Goal: Task Accomplishment & Management: Manage account settings

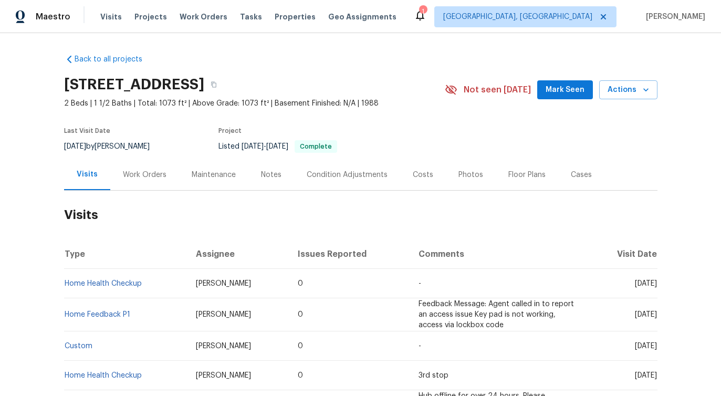
click at [138, 180] on div "Work Orders" at bounding box center [145, 175] width 44 height 11
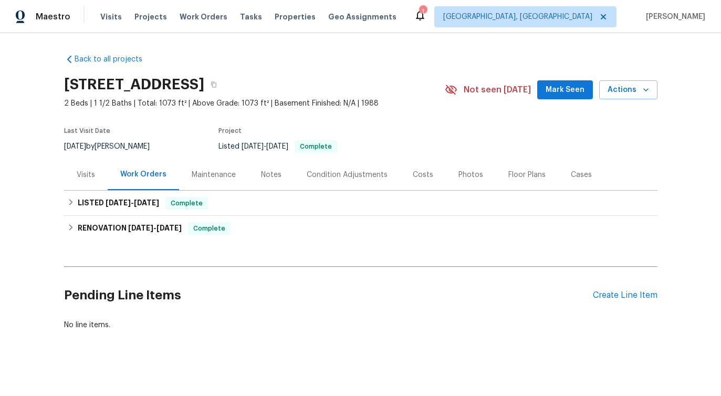
scroll to position [13, 0]
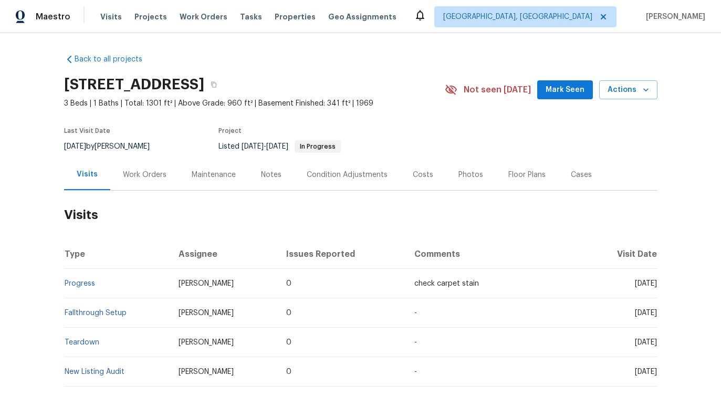
click at [156, 181] on div "Work Orders" at bounding box center [144, 174] width 69 height 31
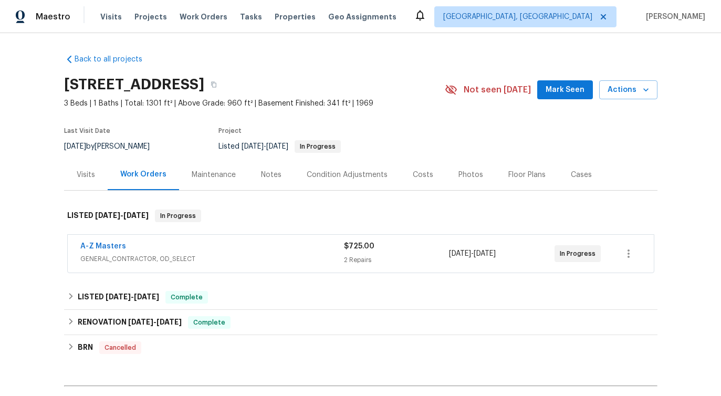
scroll to position [36, 0]
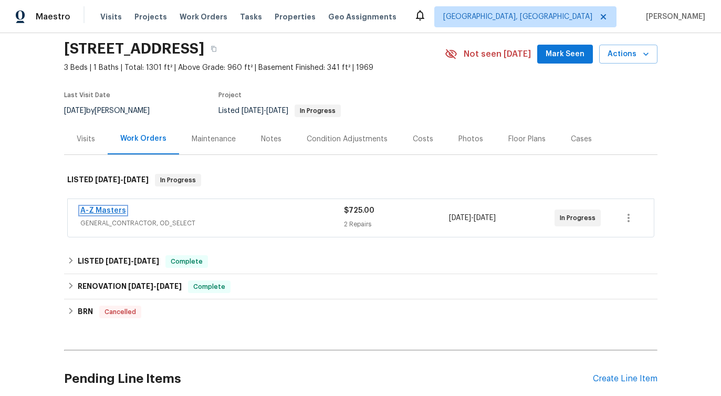
click at [104, 209] on link "A-Z Masters" at bounding box center [103, 210] width 46 height 7
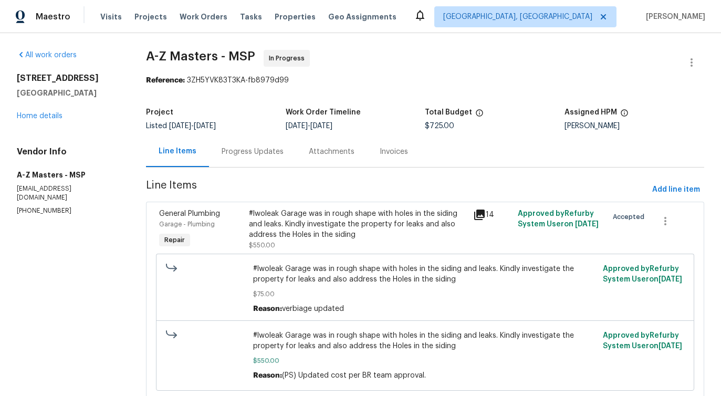
click at [240, 145] on div "Progress Updates" at bounding box center [252, 151] width 87 height 31
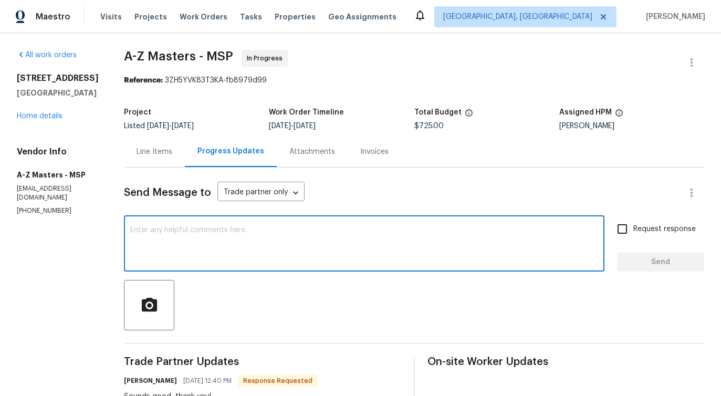
click at [286, 233] on textarea at bounding box center [364, 244] width 468 height 37
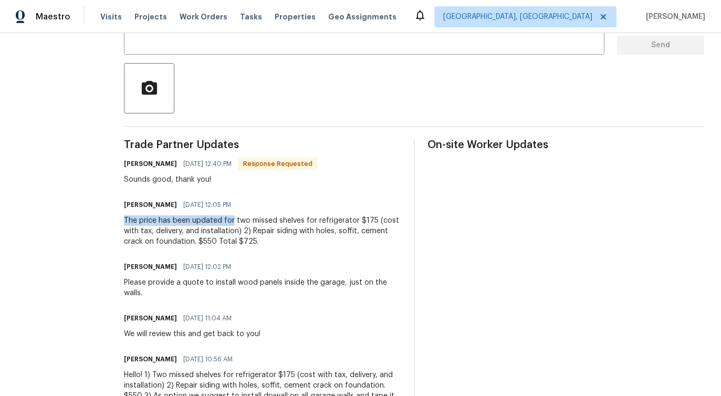
drag, startPoint x: 115, startPoint y: 218, endPoint x: 226, endPoint y: 223, distance: 110.9
click at [226, 223] on div "All work orders 926 38th Ave Anoka, MN 55303 Home details Vendor Info A-Z Maste…" at bounding box center [360, 190] width 721 height 749
click at [218, 283] on div "Please provide a quote to install wood panels inside the garage, just on the wa…" at bounding box center [262, 287] width 277 height 21
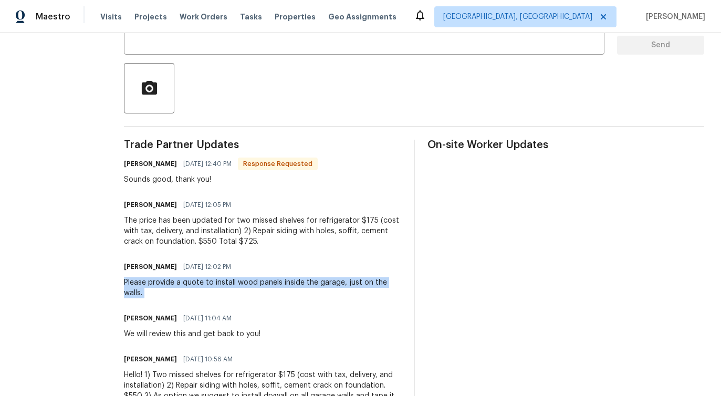
copy div "Please provide a quote to install wood panels inside the garage, just on the wa…"
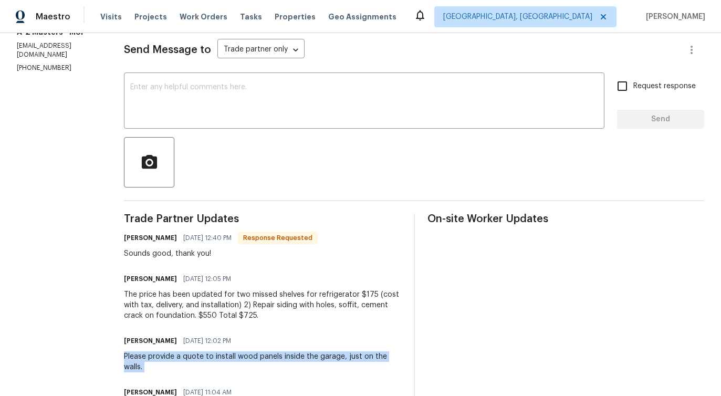
scroll to position [59, 0]
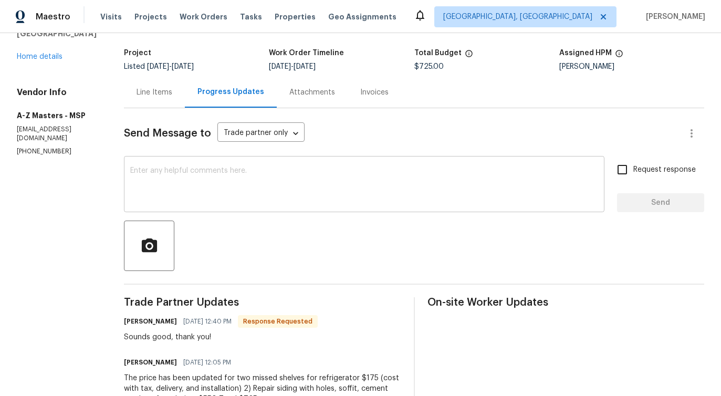
click at [194, 190] on textarea at bounding box center [364, 185] width 468 height 37
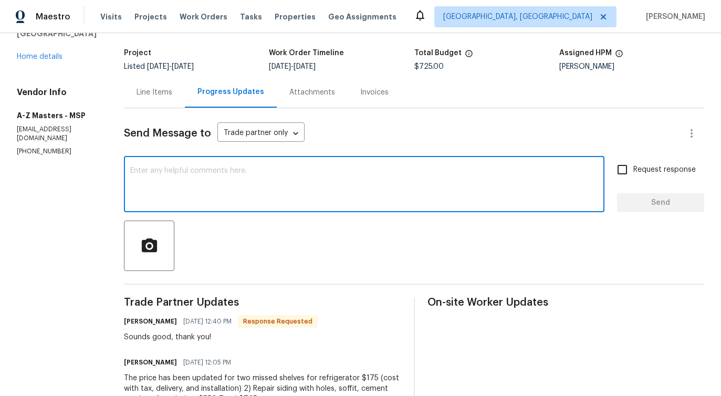
paste textarea "Please provide a quote to install wood panels inside the garage, just on the wa…"
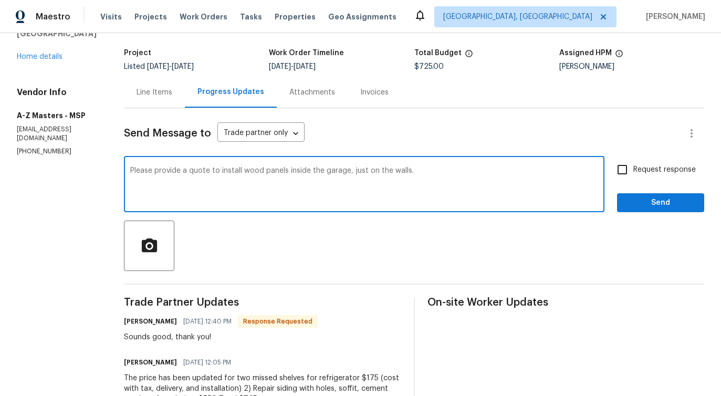
type textarea "Please provide a quote to install wood panels inside the garage, just on the wa…"
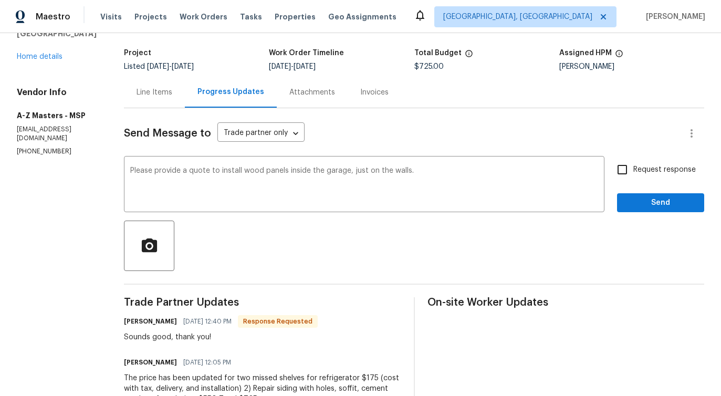
click at [644, 173] on span "Request response" at bounding box center [664, 169] width 62 height 11
click at [633, 173] on input "Request response" at bounding box center [622, 170] width 22 height 22
checkbox input "true"
click at [648, 196] on button "Send" at bounding box center [660, 202] width 87 height 19
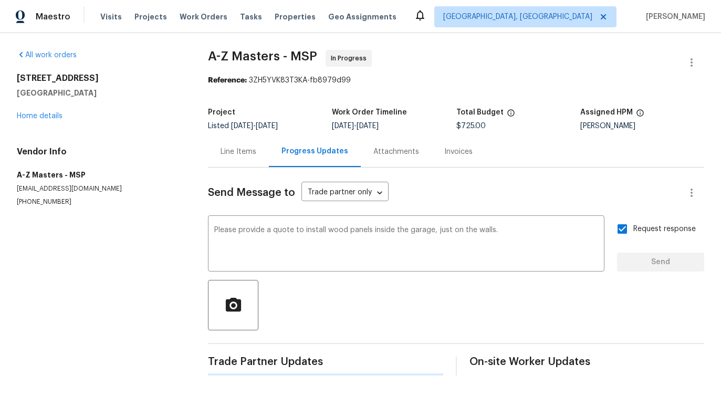
scroll to position [0, 0]
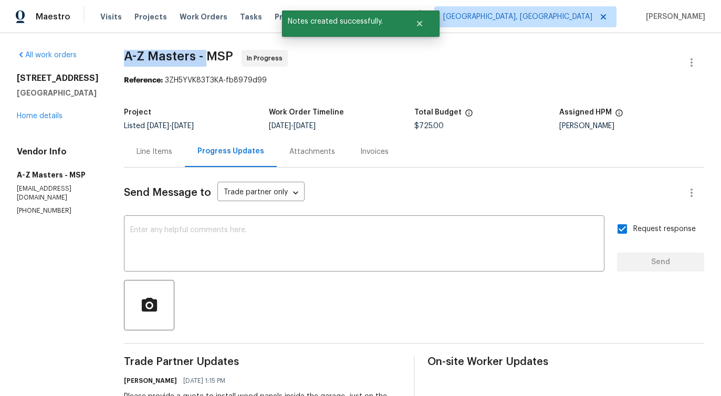
drag, startPoint x: 111, startPoint y: 54, endPoint x: 199, endPoint y: 54, distance: 87.7
copy span "A-Z Masters -"
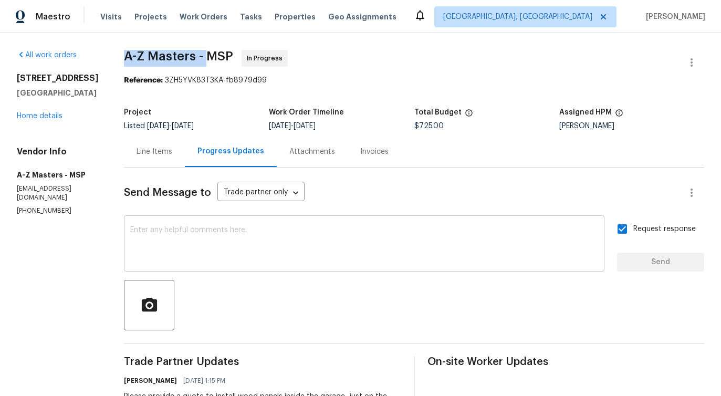
click at [354, 244] on textarea at bounding box center [364, 244] width 468 height 37
drag, startPoint x: 118, startPoint y: 54, endPoint x: 199, endPoint y: 55, distance: 80.4
click at [199, 55] on span "A-Z Masters - MSP" at bounding box center [178, 56] width 109 height 13
copy span "A-Z Masters -"
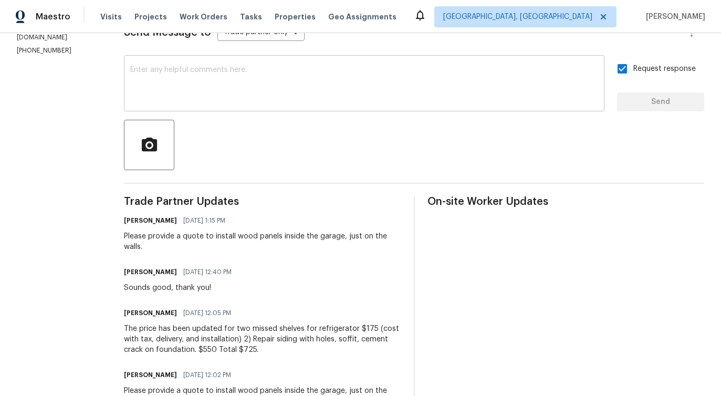
scroll to position [160, 0]
drag, startPoint x: 169, startPoint y: 236, endPoint x: 335, endPoint y: 233, distance: 166.0
click at [335, 233] on div "Please provide a quote to install wood panels inside the garage, just on the wa…" at bounding box center [262, 241] width 277 height 21
copy div "a quote to install wood panels inside the garage,"
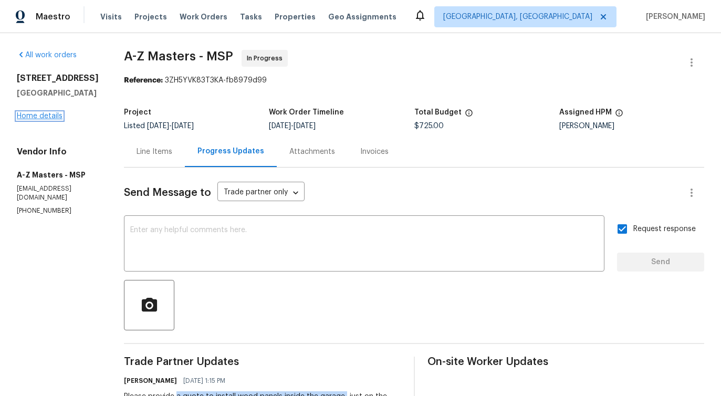
click at [54, 113] on link "Home details" at bounding box center [40, 115] width 46 height 7
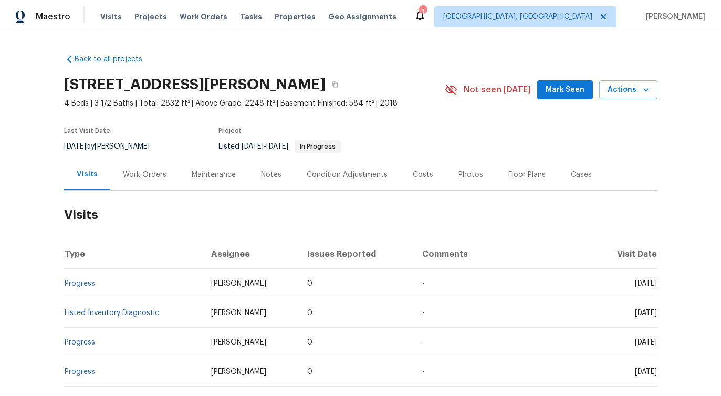
click at [155, 174] on div "Work Orders" at bounding box center [145, 175] width 44 height 11
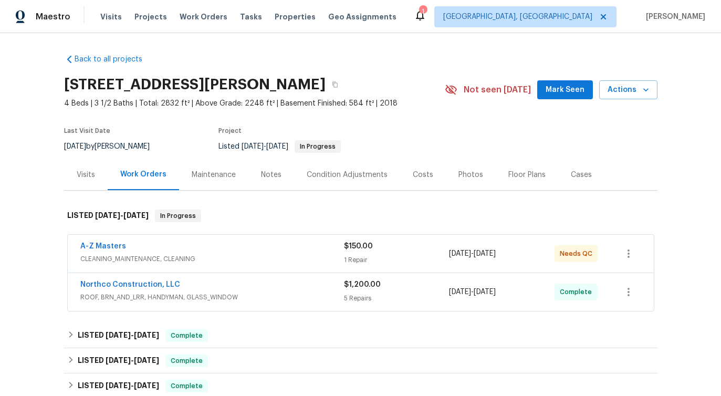
scroll to position [50, 0]
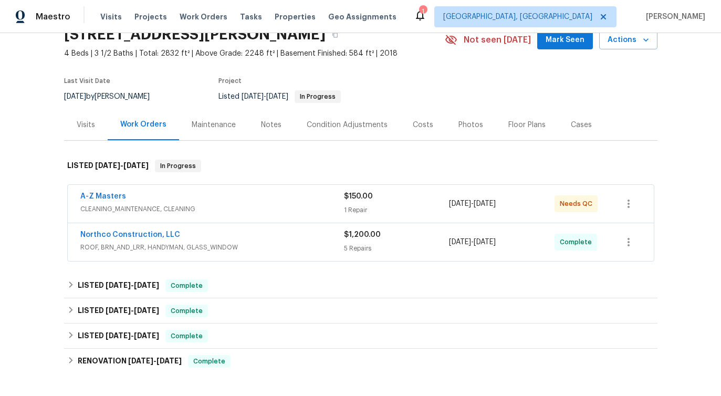
click at [256, 192] on div "A-Z Masters" at bounding box center [212, 197] width 264 height 13
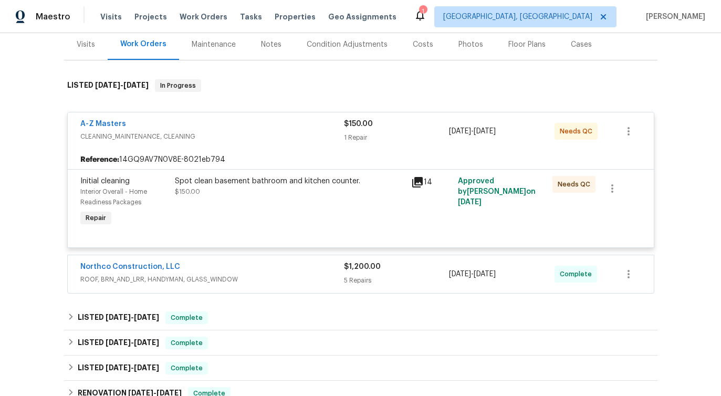
scroll to position [134, 0]
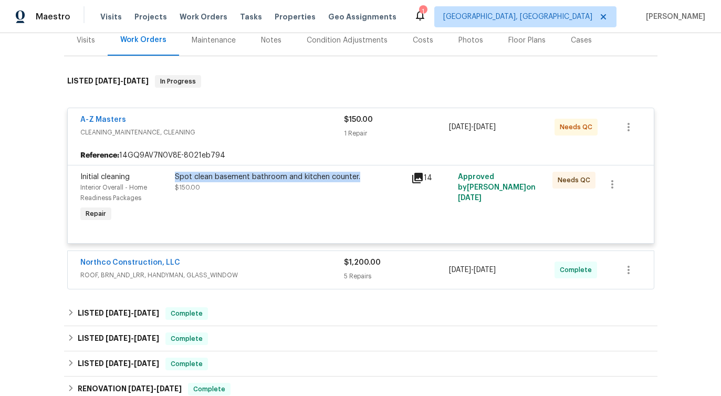
drag, startPoint x: 175, startPoint y: 174, endPoint x: 359, endPoint y: 174, distance: 183.8
click at [359, 174] on div "Spot clean basement bathroom and kitchen counter." at bounding box center [290, 177] width 230 height 11
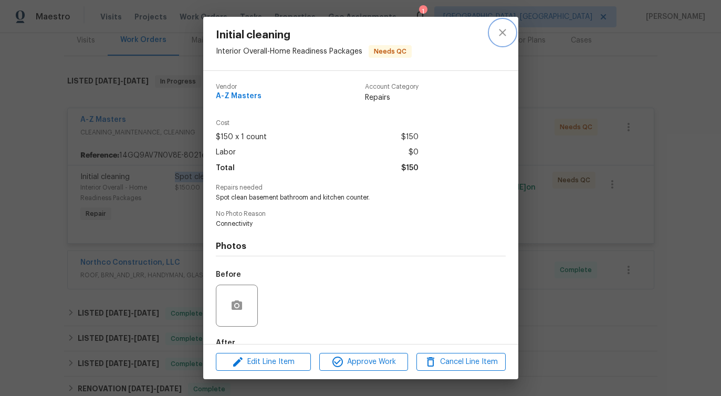
click at [498, 30] on icon "close" at bounding box center [502, 32] width 13 height 13
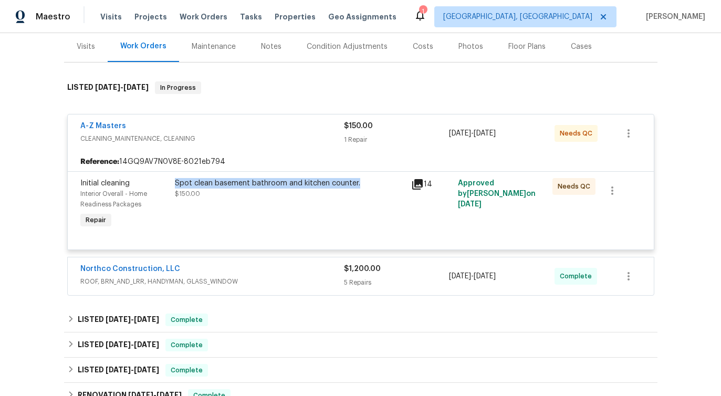
scroll to position [132, 0]
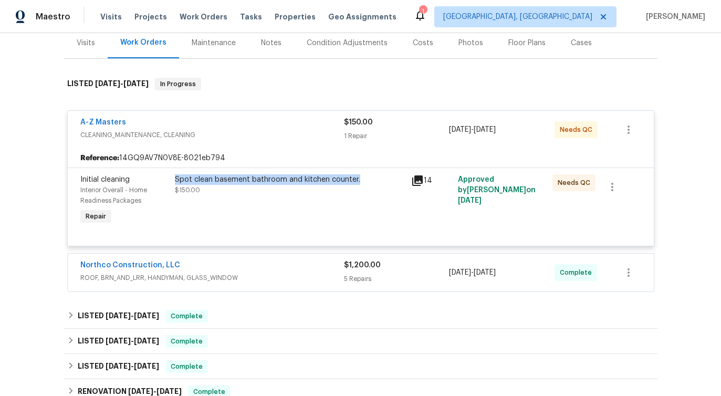
click at [311, 148] on div "A-Z Masters CLEANING_MAINTENANCE, CLEANING $150.00 1 Repair 9/8/2025 - 9/9/2025…" at bounding box center [361, 130] width 586 height 38
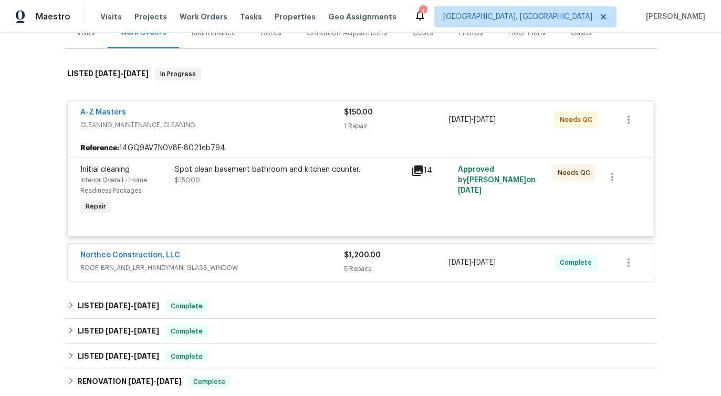
scroll to position [144, 0]
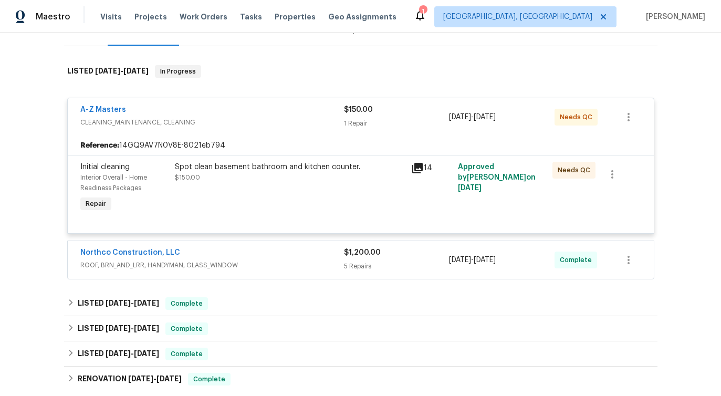
click at [267, 116] on div "A-Z Masters" at bounding box center [212, 111] width 264 height 13
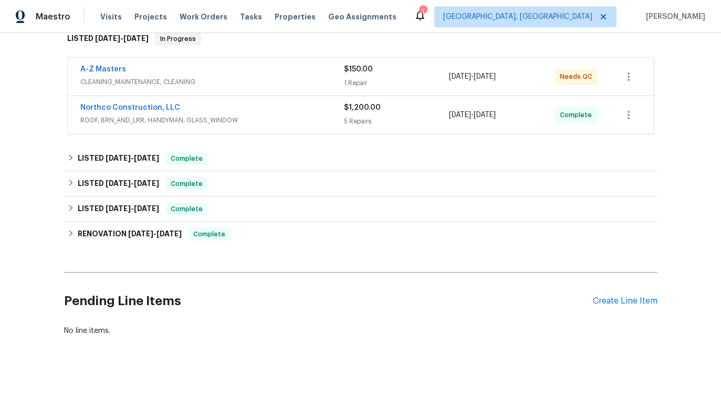
scroll to position [189, 0]
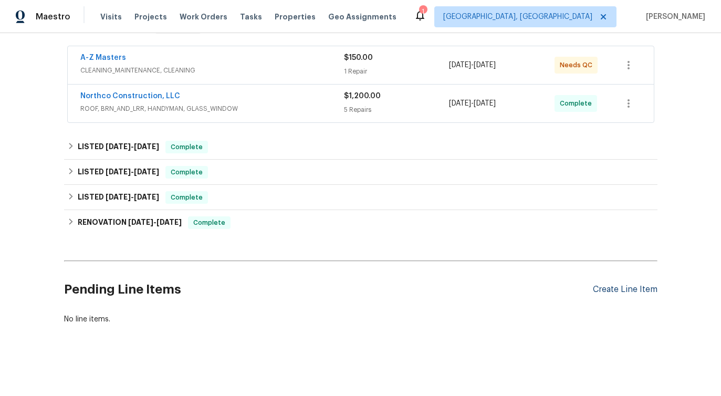
click at [614, 294] on div "Create Line Item" at bounding box center [625, 290] width 65 height 10
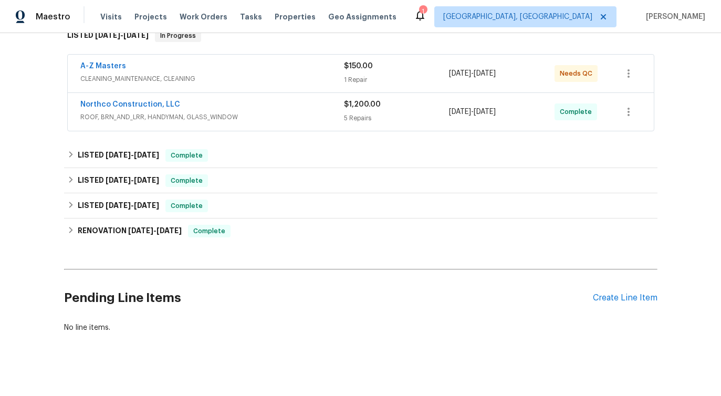
scroll to position [189, 0]
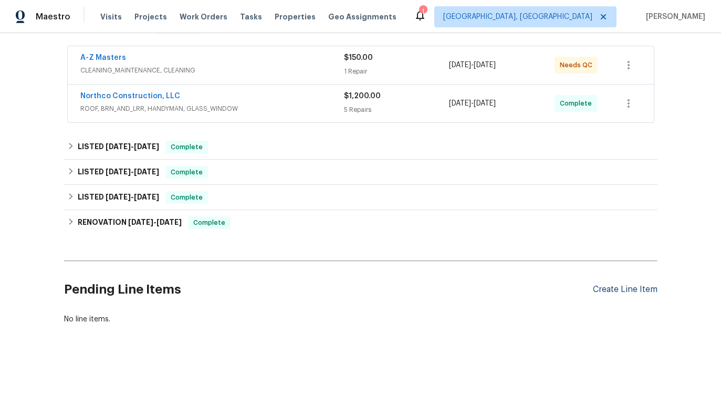
click at [601, 291] on div "Create Line Item" at bounding box center [625, 290] width 65 height 10
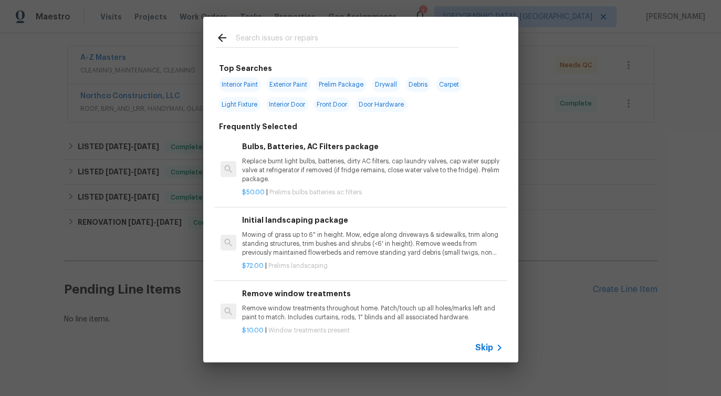
click at [310, 41] on input "text" at bounding box center [347, 40] width 223 height 16
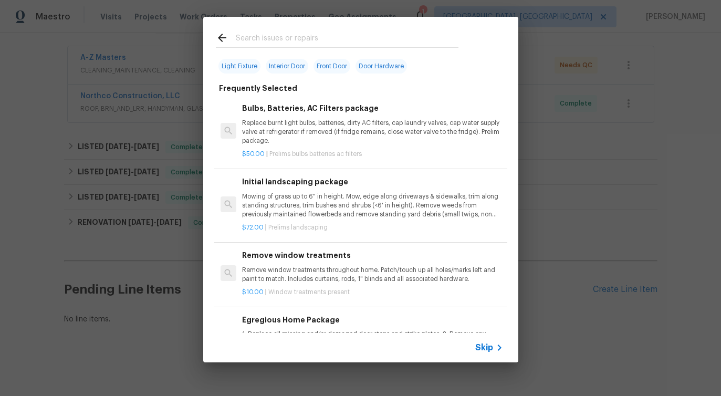
scroll to position [0, 0]
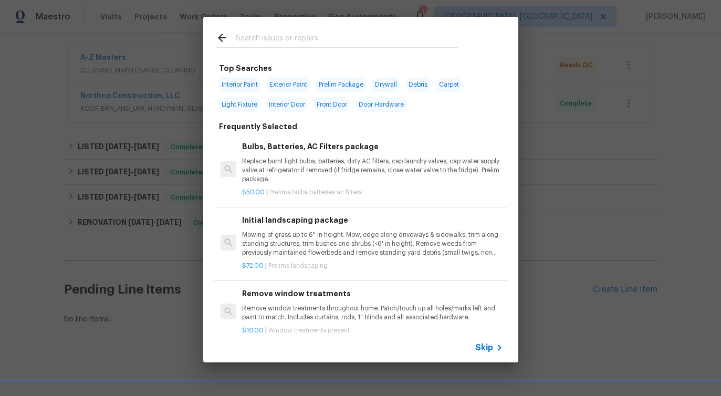
click at [490, 350] on span "Skip" at bounding box center [484, 347] width 18 height 11
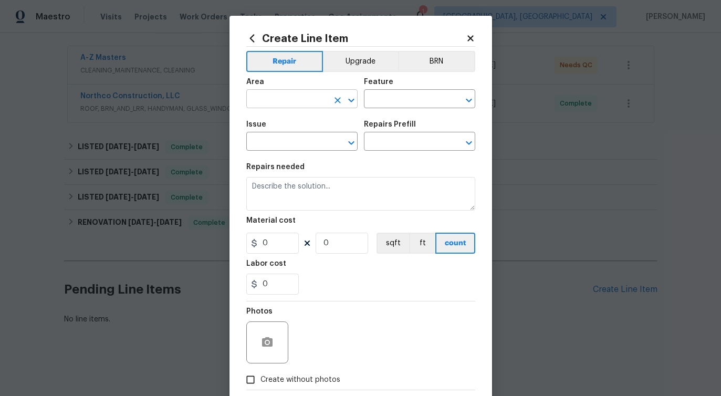
click at [281, 93] on input "text" at bounding box center [287, 100] width 82 height 16
click at [283, 119] on li "Kitchen" at bounding box center [301, 123] width 111 height 17
type input "Kitchen"
click at [417, 103] on input "text" at bounding box center [405, 100] width 82 height 16
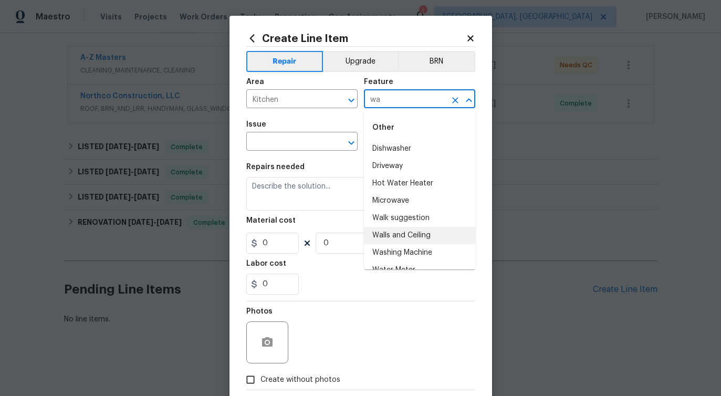
click at [412, 233] on li "Walls and Ceiling" at bounding box center [419, 235] width 111 height 17
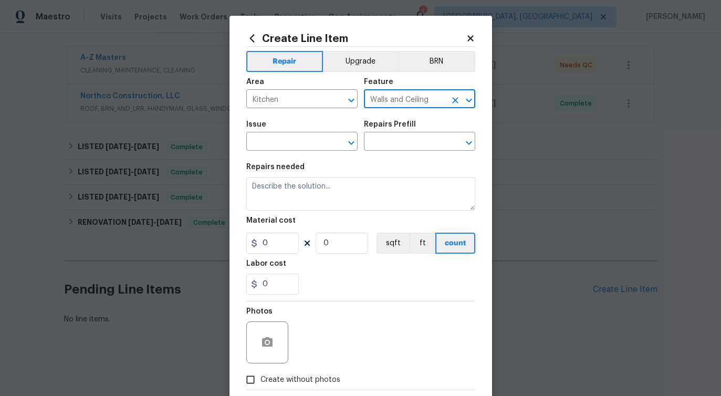
type input "Walls and Ceiling"
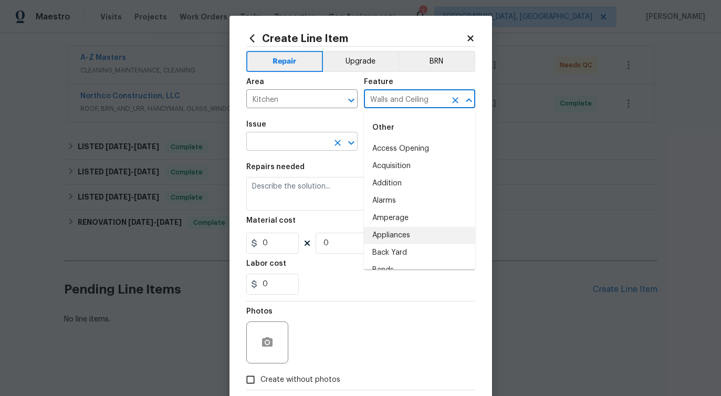
click at [302, 139] on input "text" at bounding box center [287, 142] width 82 height 16
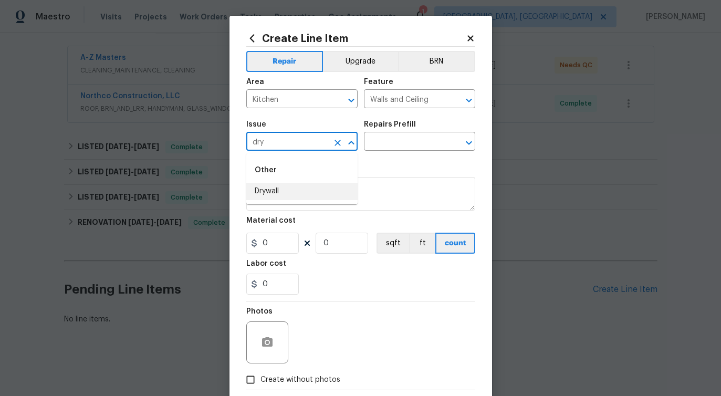
click at [287, 196] on li "Drywall" at bounding box center [301, 191] width 111 height 17
type input "Drywall"
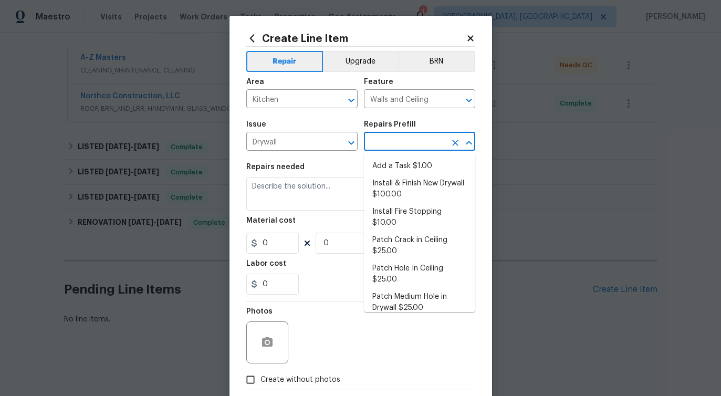
click at [397, 145] on input "text" at bounding box center [405, 142] width 82 height 16
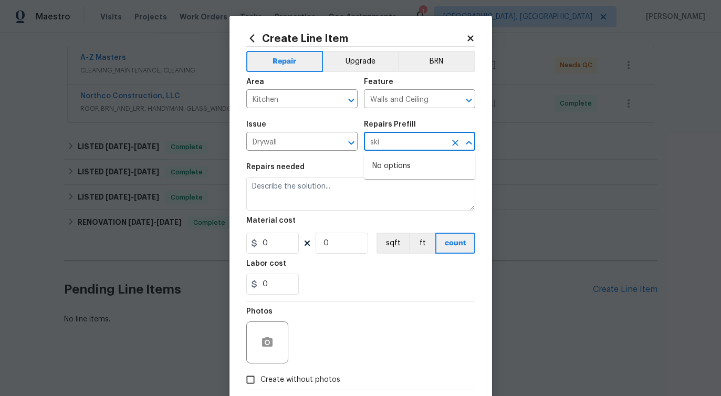
type input "sk"
click at [424, 195] on li "Skim Coat Walls/Ceilings $1.00" at bounding box center [419, 189] width 111 height 28
type input "Skim Coat Walls/Ceilings $1.00"
type textarea "Prep/scrape all loose material from the damaged area; prime if needed. Skim coa…"
type input "1"
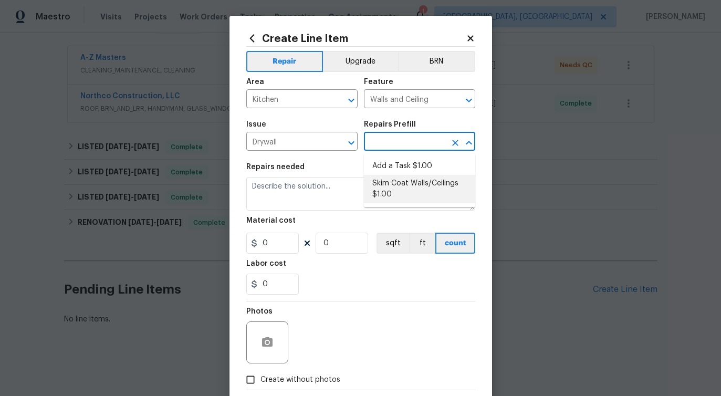
type input "1"
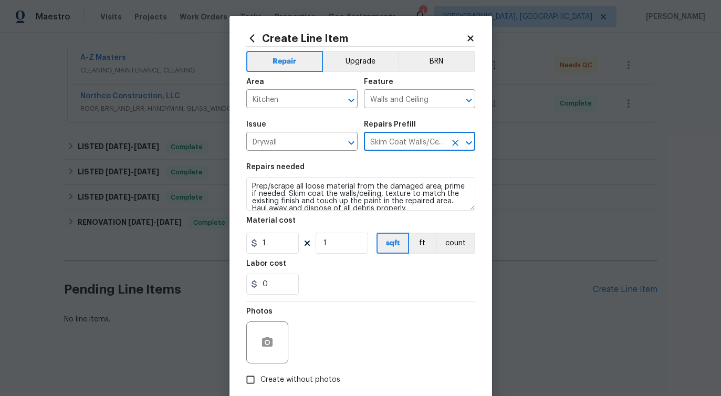
type input "Skim Coat Walls/Ceilings $1.00"
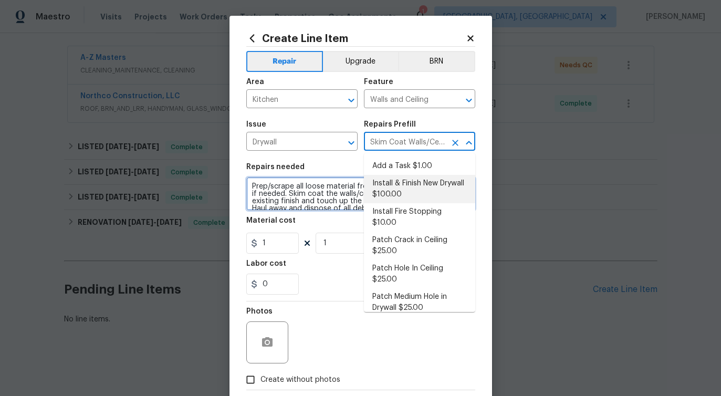
click at [328, 192] on textarea "Prep/scrape all loose material from the damaged area; prime if needed. Skim coa…" at bounding box center [360, 194] width 229 height 34
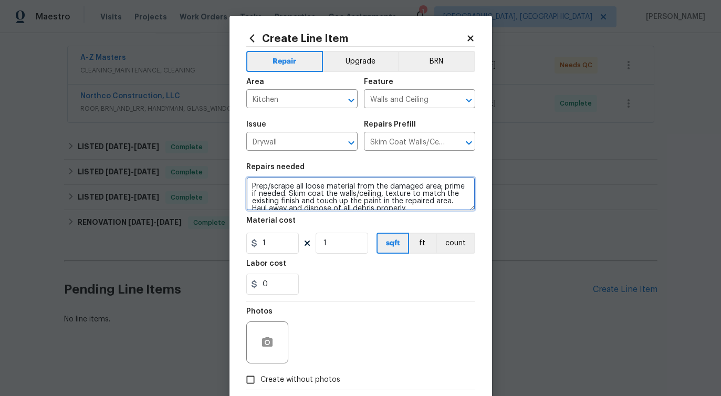
click at [328, 192] on textarea "Prep/scrape all loose material from the damaged area; prime if needed. Skim coa…" at bounding box center [360, 194] width 229 height 34
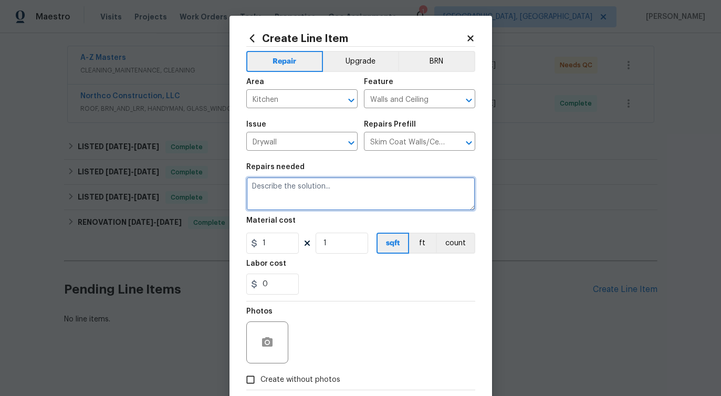
paste textarea "Feedback received that the kitchen ceiling shows signs of past water leaks. Ple…"
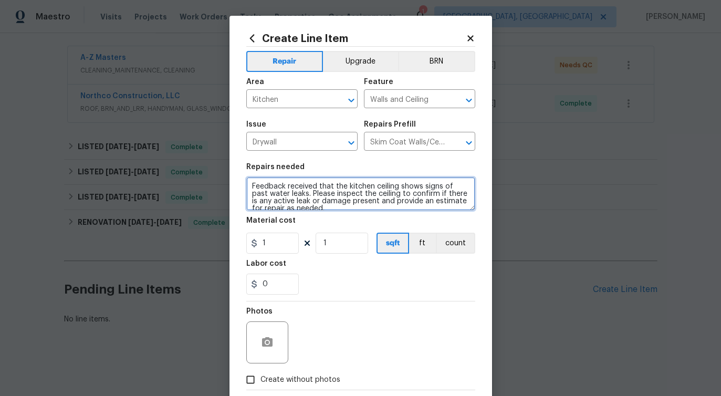
scroll to position [2, 0]
type textarea "Feedback received that the kitchen ceiling shows signs of past water leaks. Ple…"
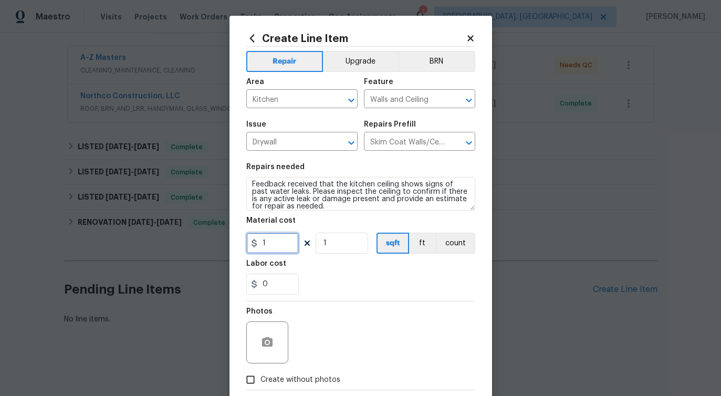
click at [279, 248] on input "1" at bounding box center [272, 243] width 53 height 21
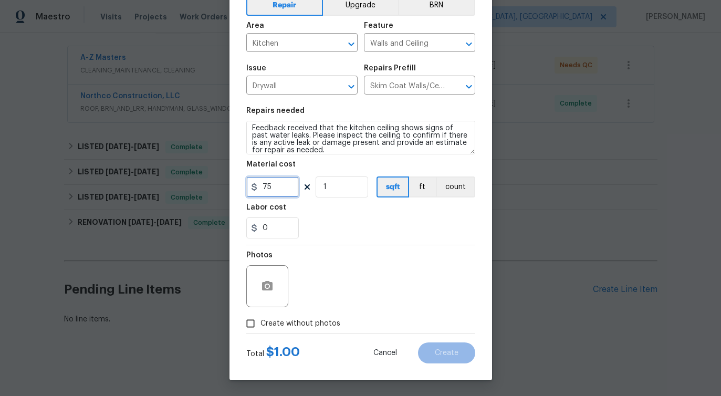
type input "75"
click at [292, 323] on span "Create without photos" at bounding box center [300, 323] width 80 height 11
click at [260, 323] on input "Create without photos" at bounding box center [251, 324] width 20 height 20
checkbox input "true"
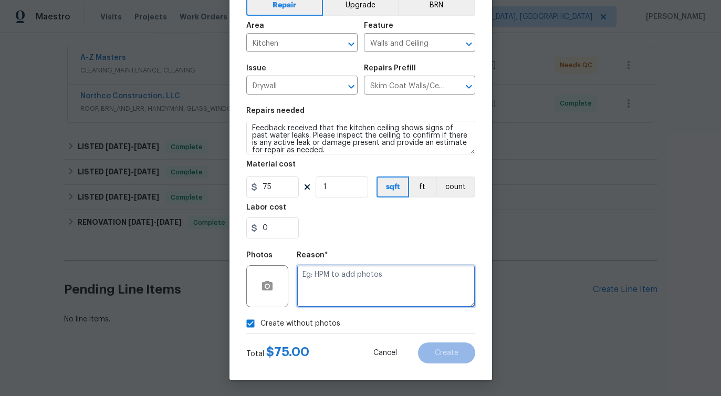
click at [346, 293] on textarea at bounding box center [386, 286] width 179 height 42
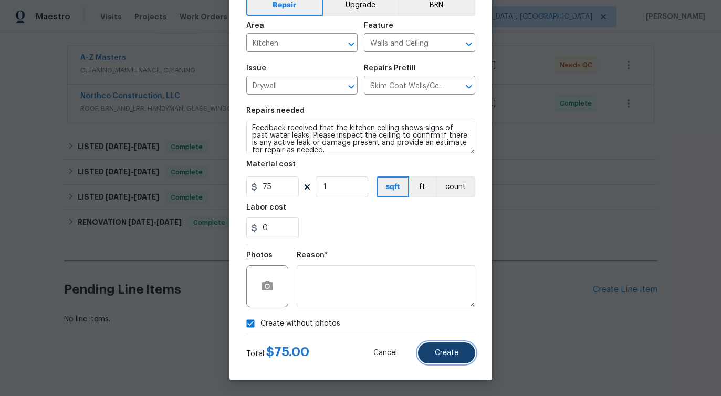
click at [429, 348] on button "Create" at bounding box center [446, 352] width 57 height 21
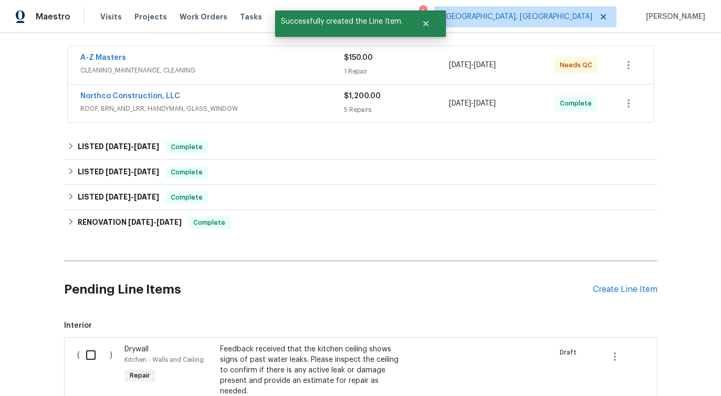
scroll to position [329, 0]
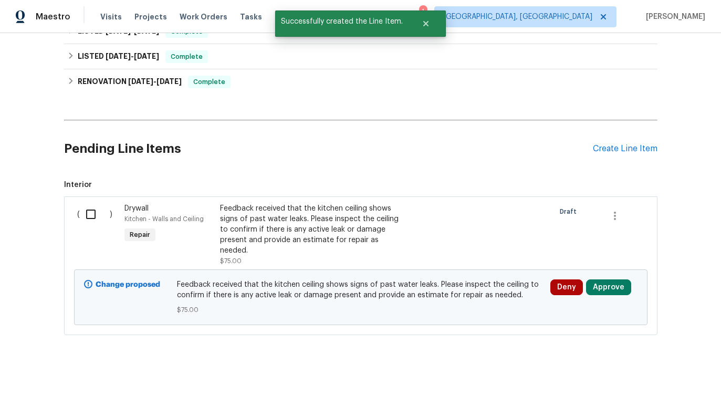
click at [91, 217] on input "checkbox" at bounding box center [95, 214] width 30 height 22
checkbox input "true"
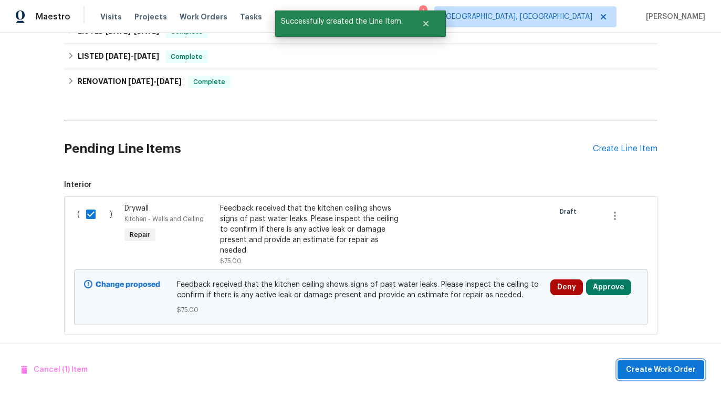
click at [644, 364] on span "Create Work Order" at bounding box center [661, 369] width 70 height 13
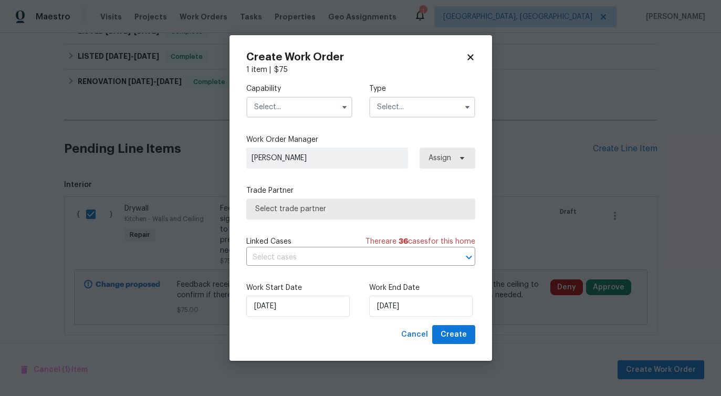
click at [296, 113] on input "text" at bounding box center [299, 107] width 106 height 21
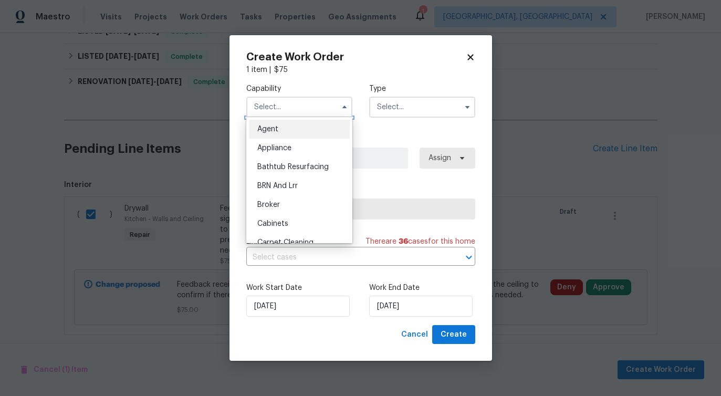
click at [296, 113] on input "text" at bounding box center [299, 107] width 106 height 21
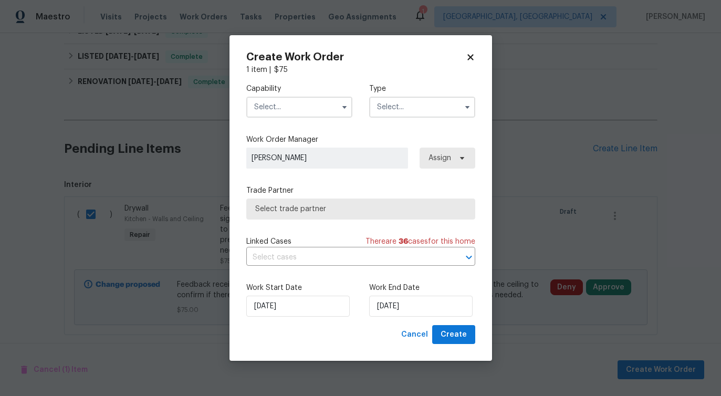
click at [296, 113] on input "text" at bounding box center [299, 107] width 106 height 21
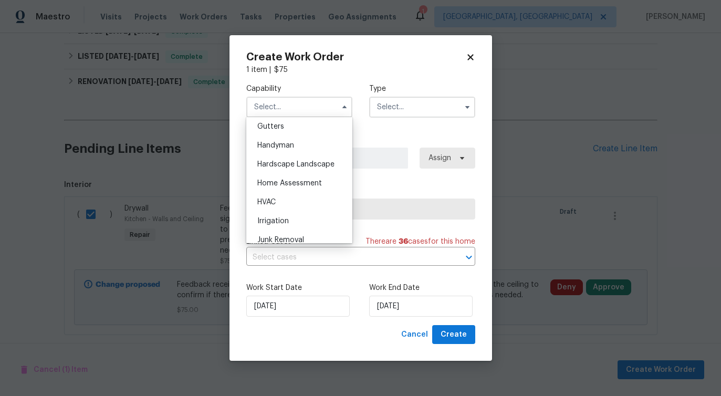
scroll to position [558, 0]
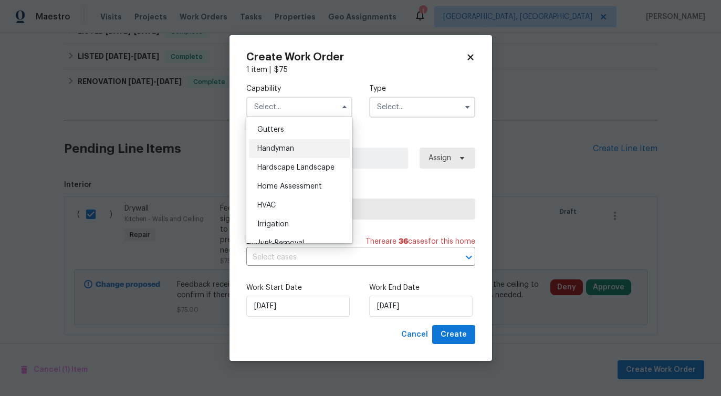
click at [297, 152] on div "Handyman" at bounding box center [299, 148] width 101 height 19
type input "Handyman"
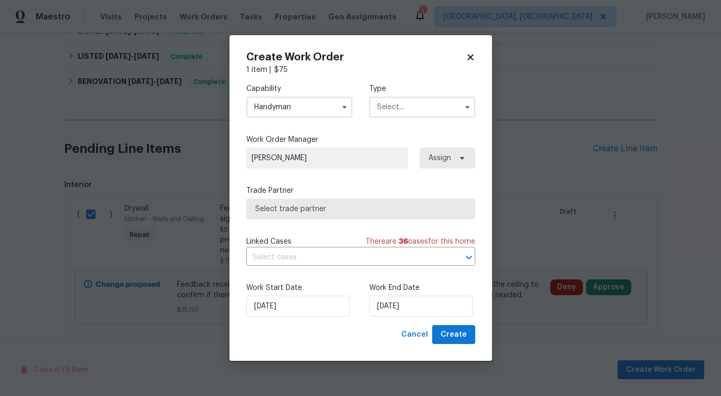
click at [417, 107] on input "text" at bounding box center [422, 107] width 106 height 21
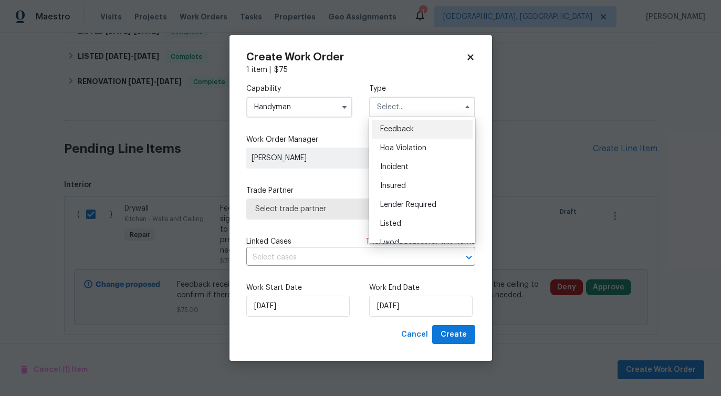
click at [415, 127] on div "Feedback" at bounding box center [422, 129] width 101 height 19
type input "Feedback"
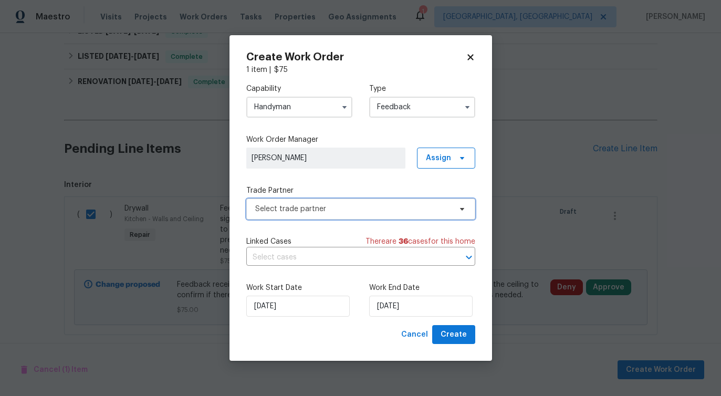
click at [315, 211] on span "Select trade partner" at bounding box center [353, 209] width 196 height 11
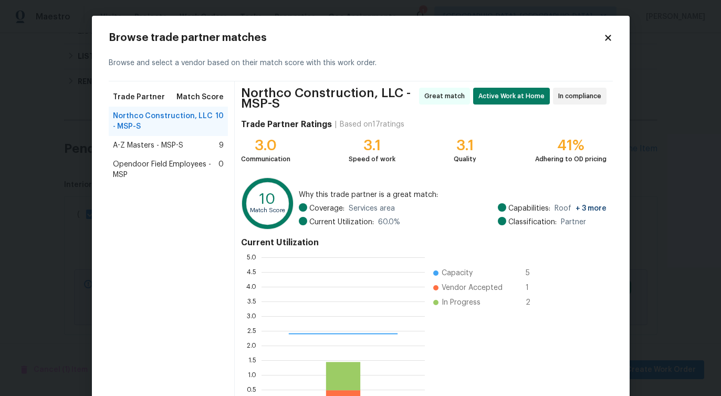
scroll to position [147, 163]
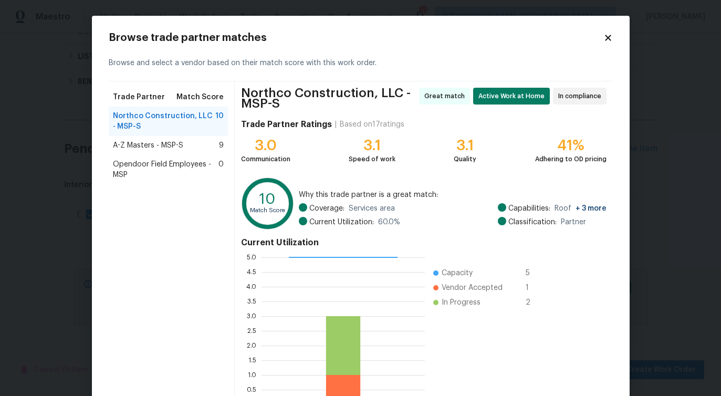
click at [158, 136] on div "A-Z Masters - MSP-S 9" at bounding box center [169, 145] width 120 height 19
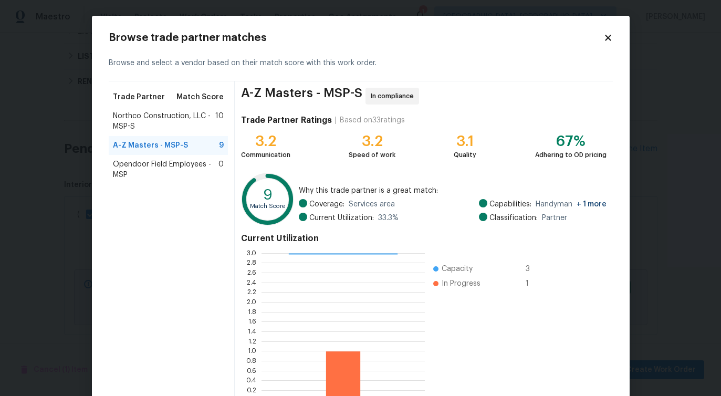
click at [144, 171] on span "Opendoor Field Employees - MSP" at bounding box center [166, 169] width 106 height 21
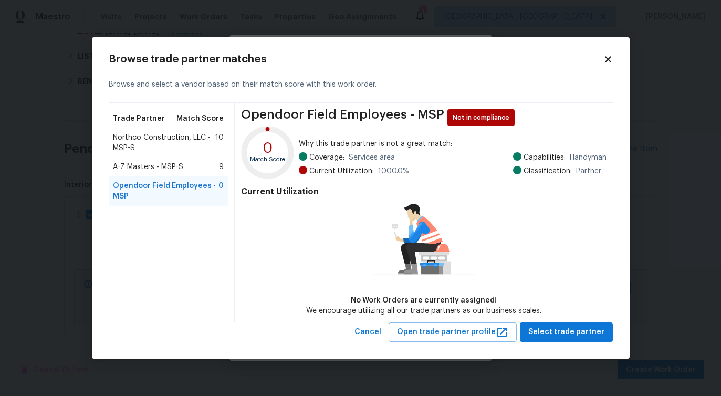
click at [153, 171] on span "A-Z Masters - MSP-S" at bounding box center [148, 167] width 70 height 11
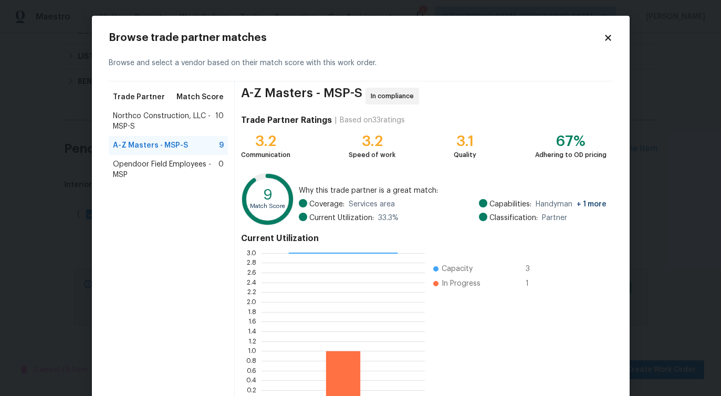
click at [172, 133] on div "Northco Construction, LLC - MSP-S 10" at bounding box center [169, 121] width 120 height 29
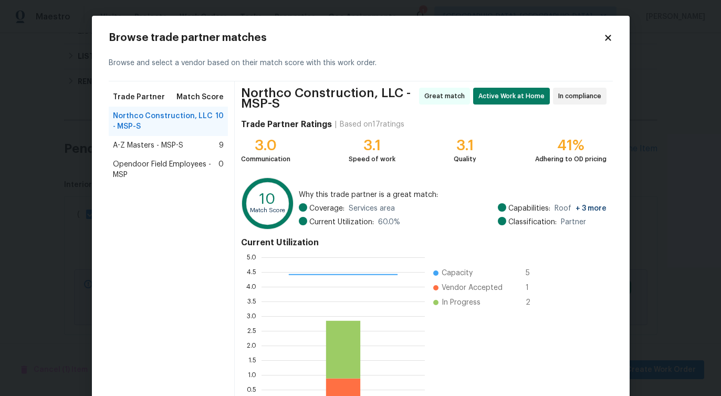
scroll to position [71, 0]
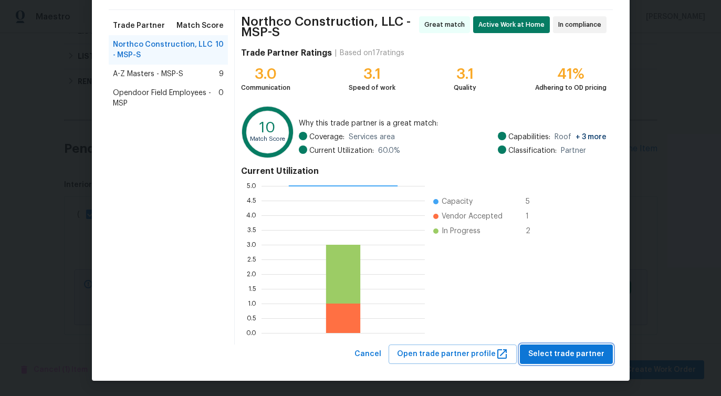
click at [579, 356] on span "Select trade partner" at bounding box center [566, 354] width 76 height 13
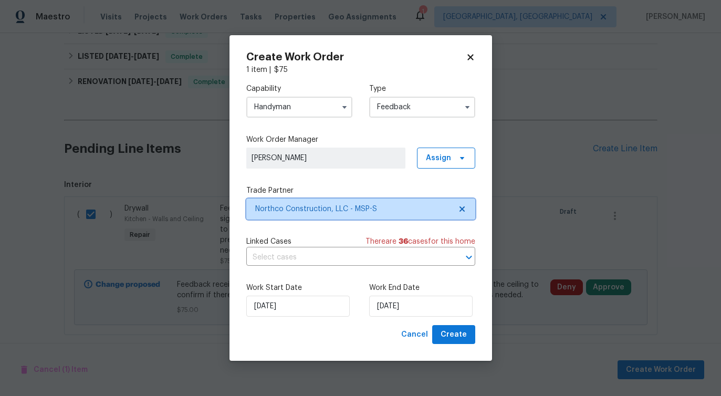
scroll to position [0, 0]
click at [316, 256] on input "text" at bounding box center [346, 257] width 200 height 16
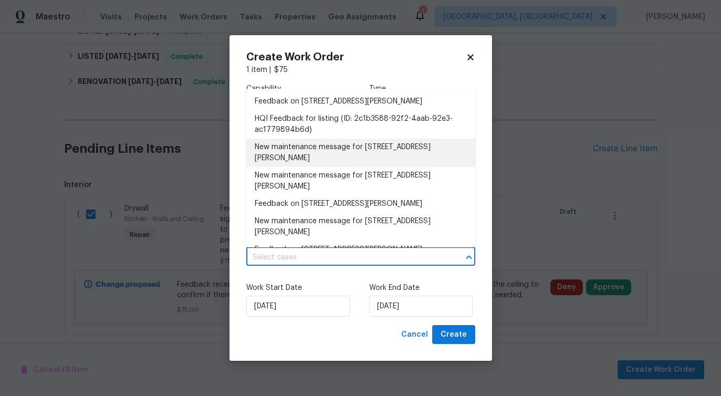
click at [308, 149] on li "New maintenance message for 1447 Juliet Ave , St. Paul, MN 55105" at bounding box center [360, 153] width 229 height 28
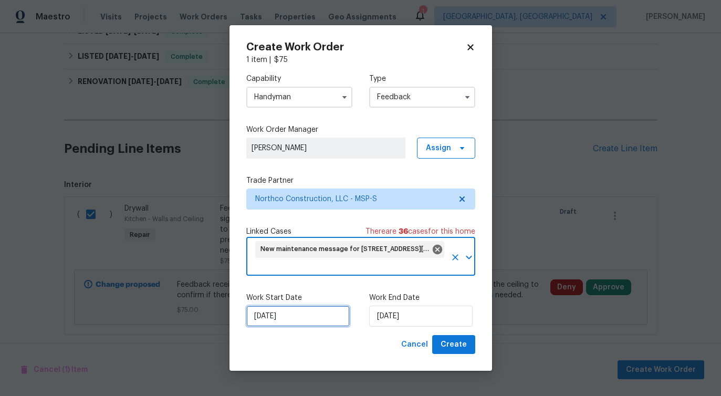
click at [275, 321] on input "9/18/2025" at bounding box center [297, 316] width 103 height 21
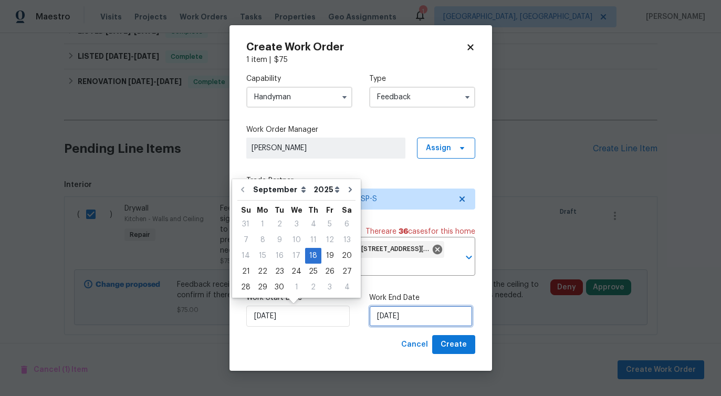
click at [405, 318] on input "9/18/2025" at bounding box center [420, 316] width 103 height 21
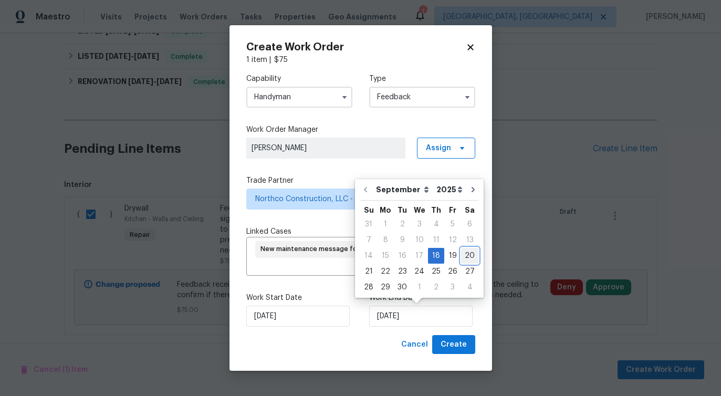
click at [463, 254] on div "20" at bounding box center [469, 255] width 17 height 15
type input "9/20/2025"
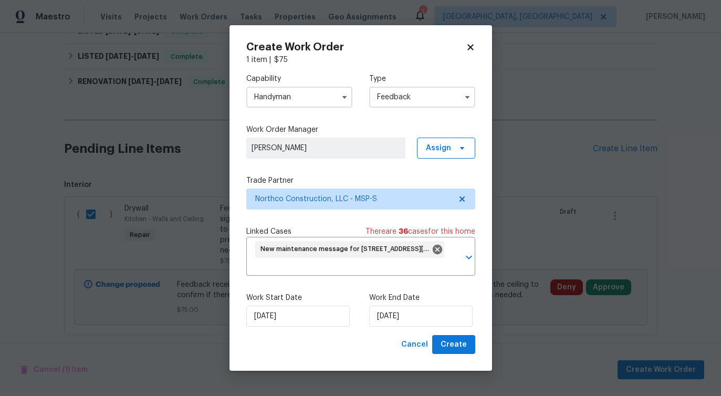
click at [461, 356] on div "Create Work Order 1 item | $ 75 Capability Handyman Type Feedback Work Order Ma…" at bounding box center [360, 198] width 263 height 346
click at [461, 352] on button "Create" at bounding box center [453, 344] width 43 height 19
checkbox input "false"
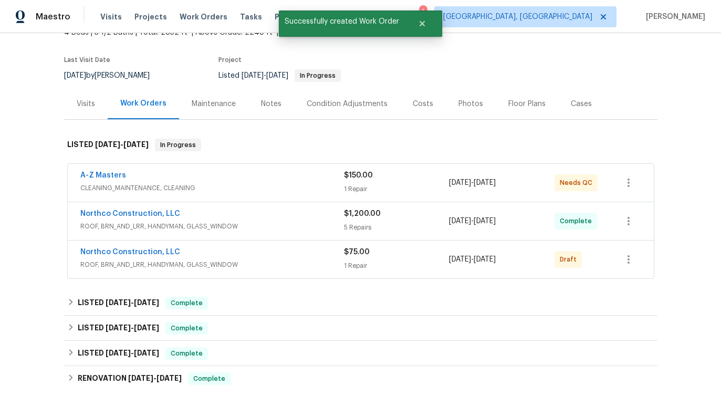
scroll to position [44, 0]
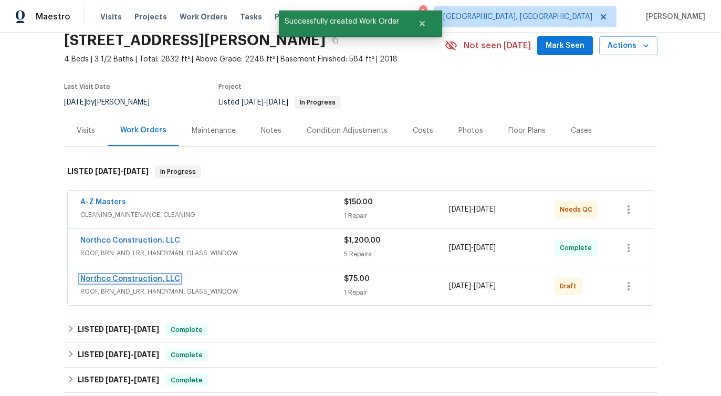
click at [130, 281] on link "Northco Construction, LLC" at bounding box center [130, 278] width 100 height 7
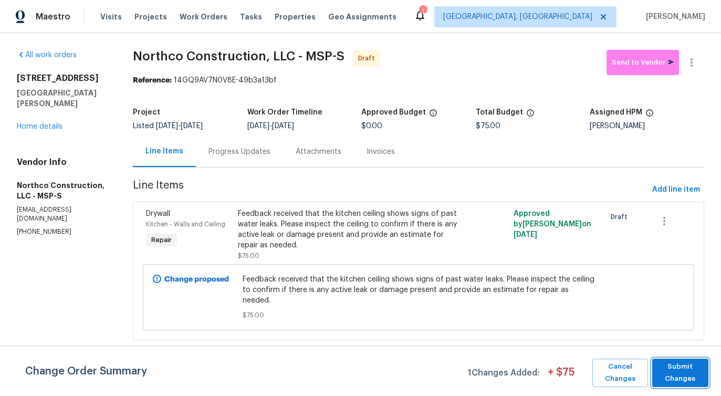
click at [683, 375] on span "Submit Changes" at bounding box center [680, 373] width 46 height 24
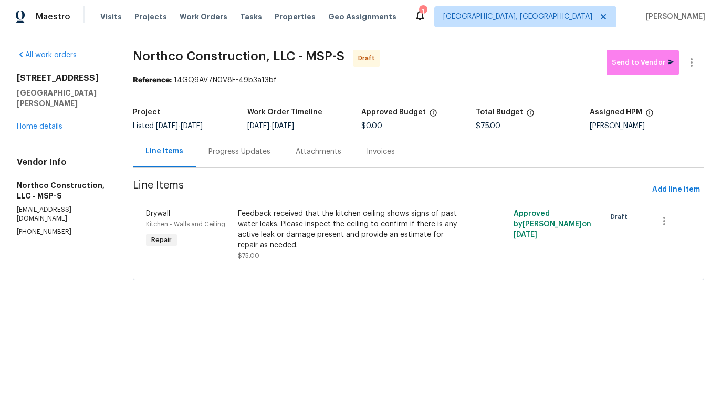
click at [250, 162] on div "Progress Updates" at bounding box center [239, 151] width 87 height 31
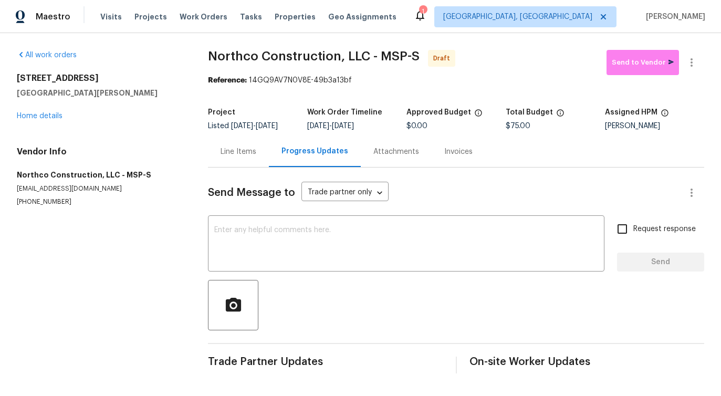
click at [228, 157] on div "Line Items" at bounding box center [239, 152] width 36 height 11
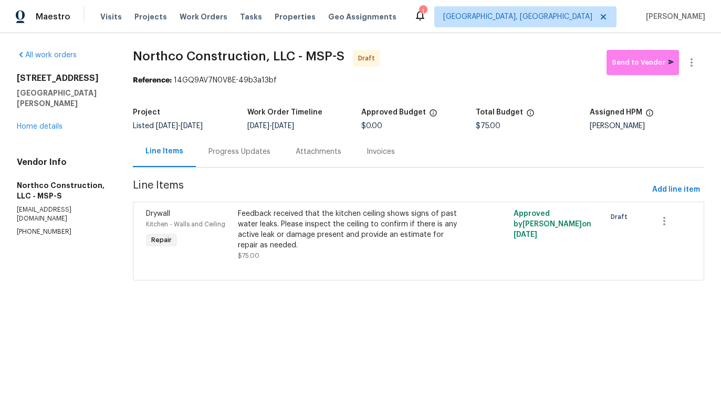
click at [256, 156] on div "Progress Updates" at bounding box center [239, 152] width 62 height 11
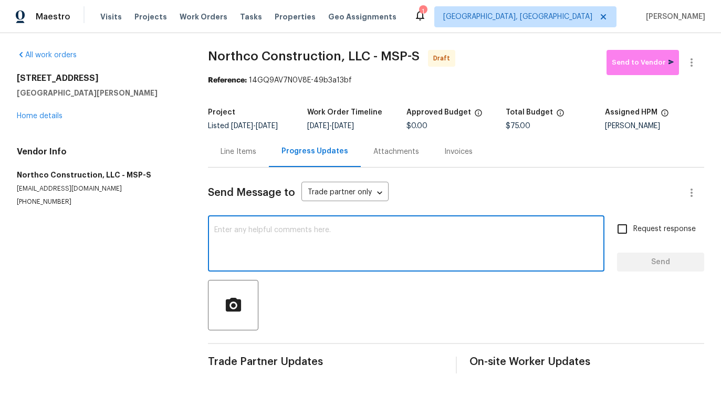
click at [273, 237] on textarea at bounding box center [406, 244] width 384 height 37
click at [279, 259] on textarea at bounding box center [406, 244] width 384 height 37
paste textarea "Hi this is Pavithra with Opendoor. I’m confirming you received the WO for the p…"
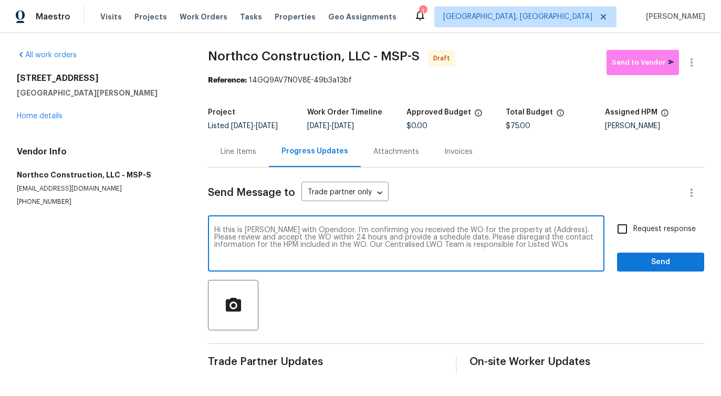
click at [535, 236] on textarea "Hi this is Pavithra with Opendoor. I’m confirming you received the WO for the p…" at bounding box center [406, 244] width 384 height 37
paste textarea "1447 Juliet Ave, St. Paul, MN 55105"
type textarea "Hi this is Pavithra with Opendoor. I’m confirming you received the WO for the p…"
click at [635, 232] on span "Request response" at bounding box center [664, 229] width 62 height 11
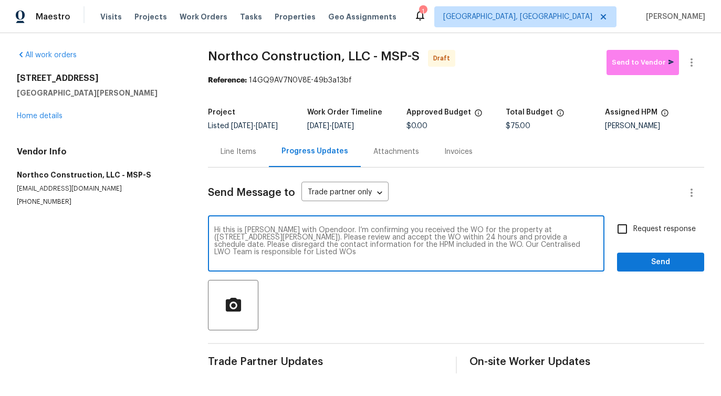
click at [633, 232] on input "Request response" at bounding box center [622, 229] width 22 height 22
checkbox input "true"
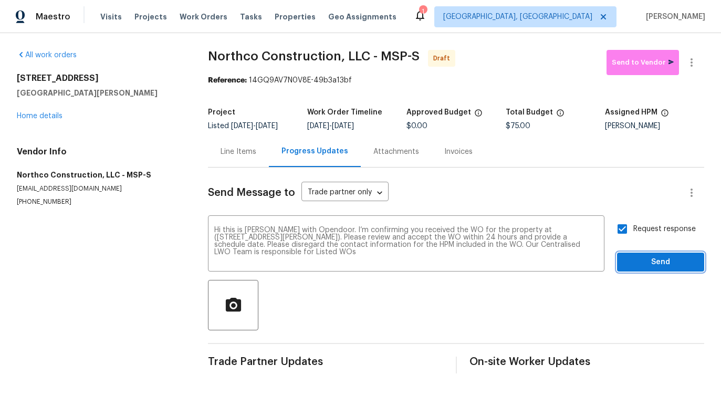
click at [649, 267] on span "Send" at bounding box center [660, 262] width 70 height 13
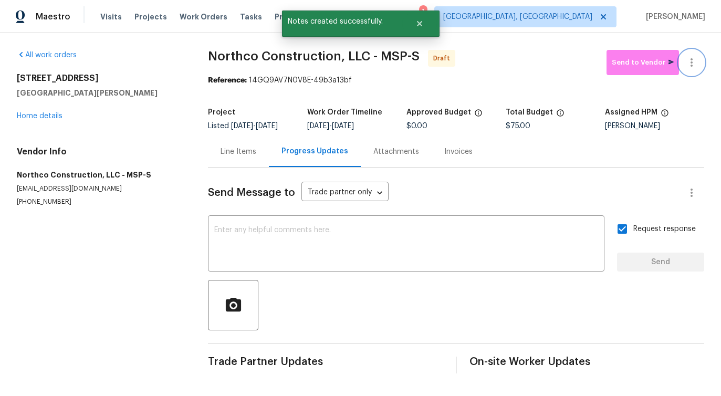
click at [691, 62] on icon "button" at bounding box center [692, 62] width 2 height 8
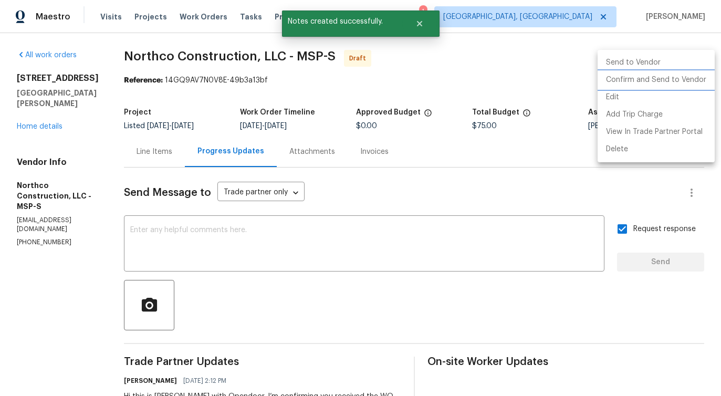
click at [644, 84] on li "Confirm and Send to Vendor" at bounding box center [656, 79] width 117 height 17
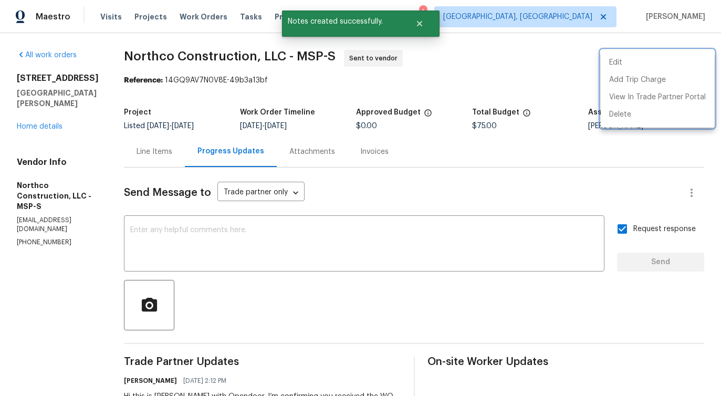
click at [393, 263] on div at bounding box center [360, 198] width 721 height 396
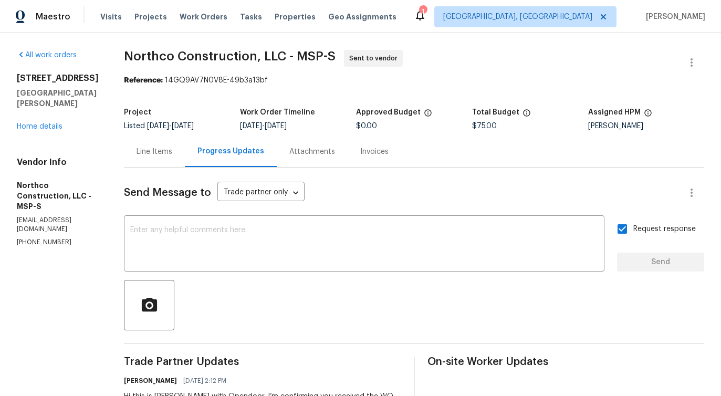
click at [144, 147] on div "Line Items" at bounding box center [155, 152] width 36 height 11
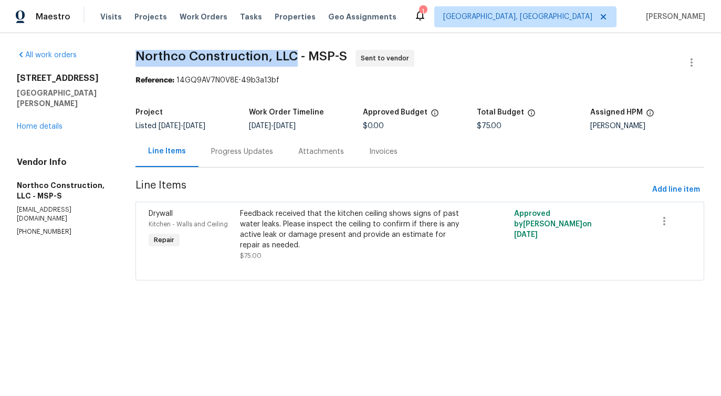
drag, startPoint x: 136, startPoint y: 55, endPoint x: 296, endPoint y: 55, distance: 159.6
click at [296, 55] on span "Northco Construction, LLC - MSP-S" at bounding box center [241, 56] width 212 height 13
copy span "Northco Construction, LLC"
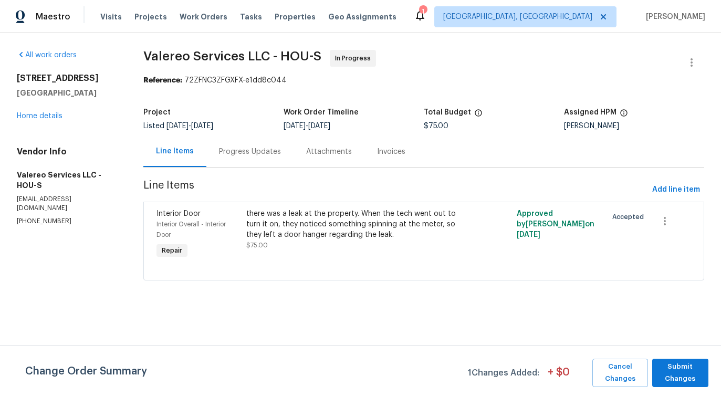
click at [260, 150] on div "Progress Updates" at bounding box center [250, 152] width 62 height 11
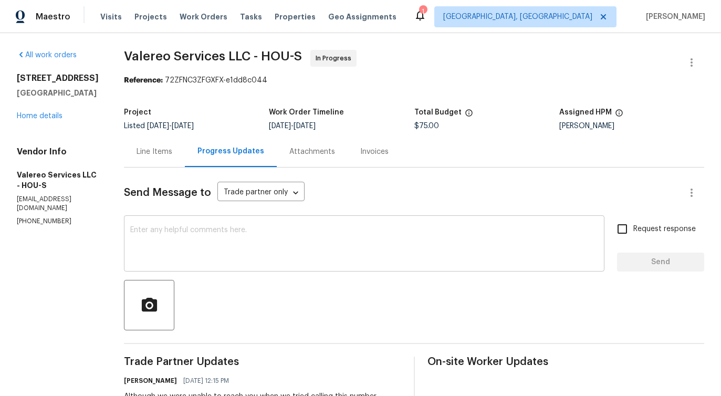
click at [285, 248] on textarea at bounding box center [364, 244] width 468 height 37
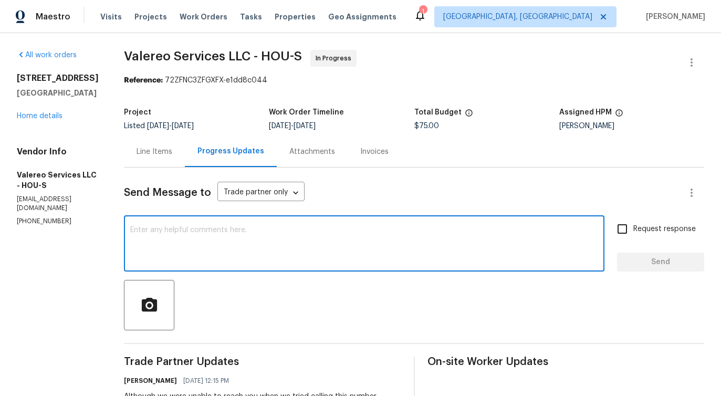
click at [304, 248] on textarea at bounding box center [364, 244] width 468 height 37
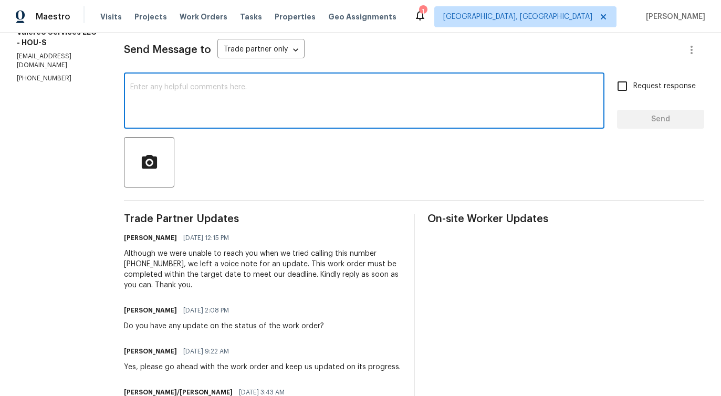
scroll to position [182, 0]
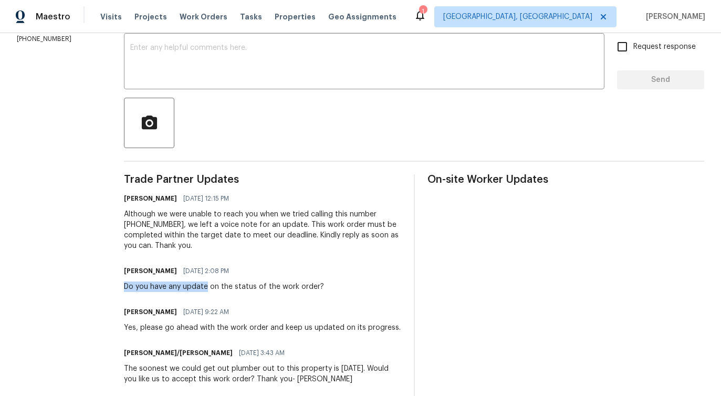
drag, startPoint x: 114, startPoint y: 287, endPoint x: 196, endPoint y: 288, distance: 81.9
click at [196, 288] on div "All work orders 3403 Satin Leaf Ln Richmond, TX 77469 Home details Vendor Info …" at bounding box center [360, 174] width 721 height 646
copy div "Do you have any update"
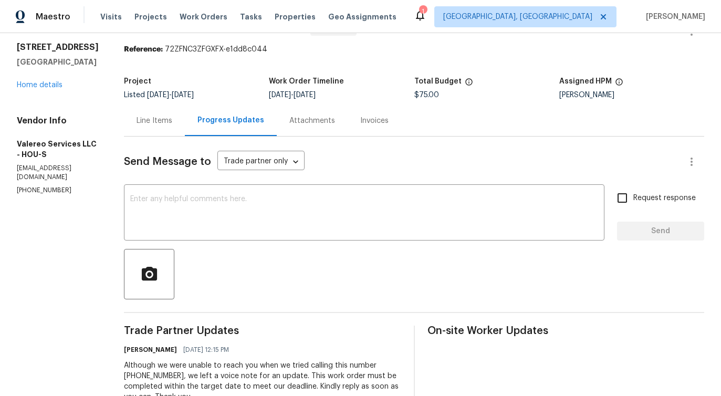
scroll to position [0, 0]
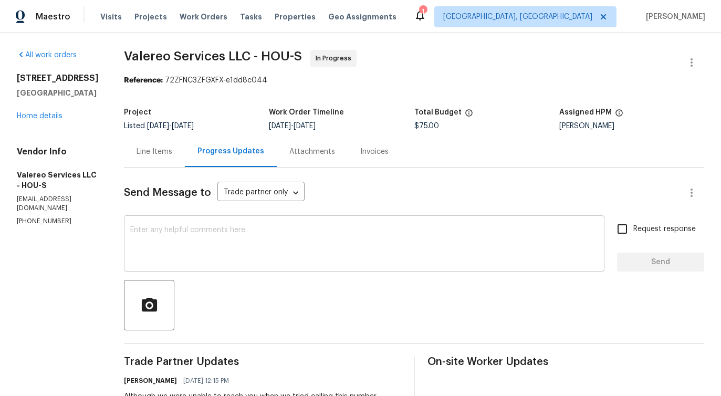
click at [231, 243] on textarea at bounding box center [364, 244] width 468 height 37
paste textarea "Do you have any update"
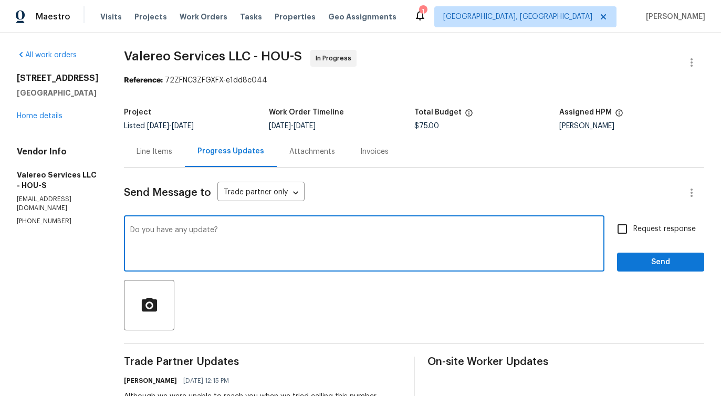
type textarea "Do you have any update?"
click at [633, 230] on input "Request response" at bounding box center [622, 229] width 22 height 22
checkbox input "true"
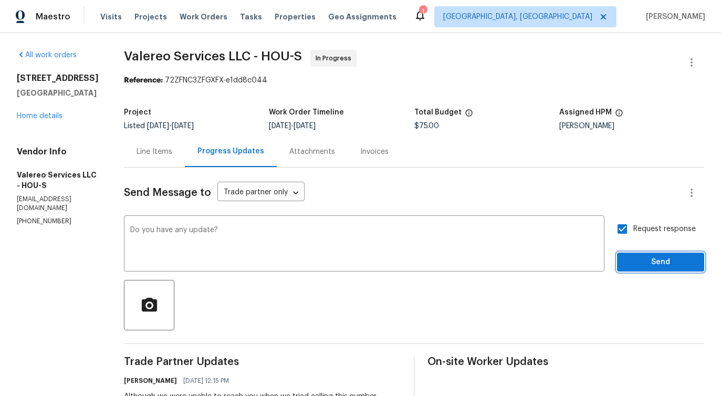
click at [642, 262] on span "Send" at bounding box center [660, 262] width 70 height 13
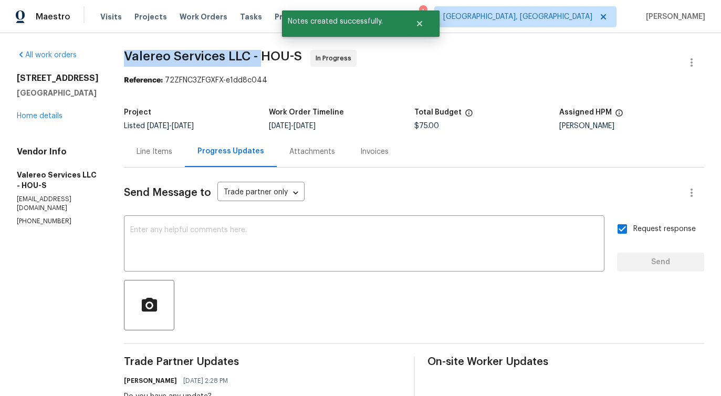
drag, startPoint x: 114, startPoint y: 53, endPoint x: 254, endPoint y: 54, distance: 139.2
click at [254, 54] on div "All work orders 3403 Satin Leaf Ln Richmond, TX 77469 Home details Vendor Info …" at bounding box center [360, 376] width 721 height 687
copy span "Valereo Services LLC -"
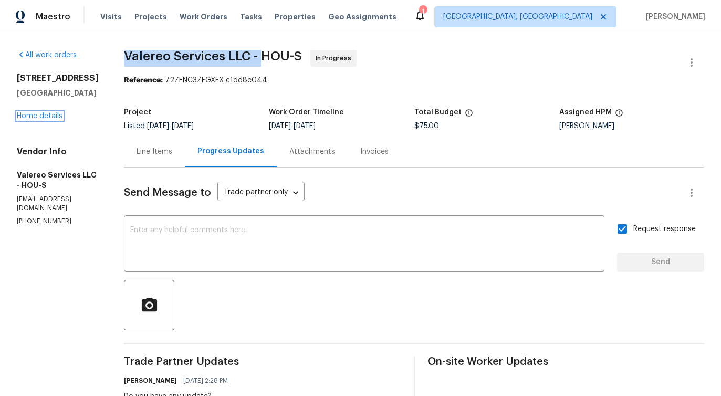
click at [43, 120] on link "Home details" at bounding box center [40, 115] width 46 height 7
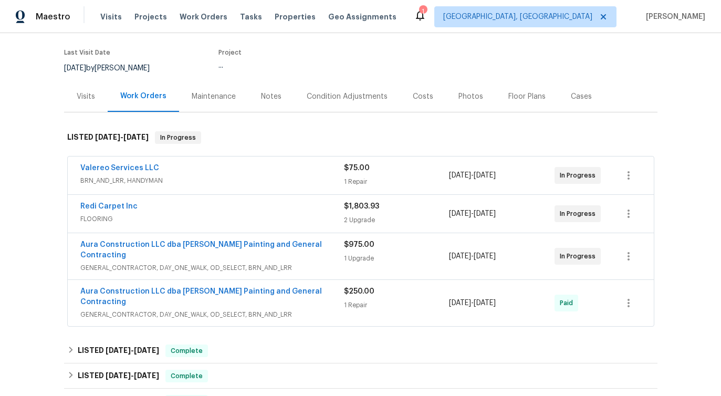
scroll to position [79, 0]
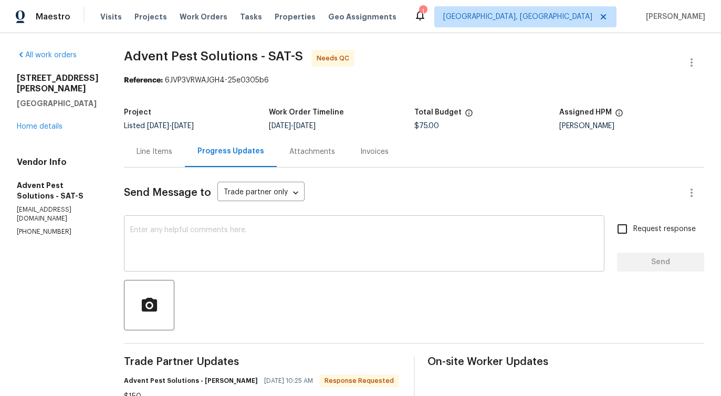
click at [221, 225] on div "x ​" at bounding box center [364, 245] width 481 height 54
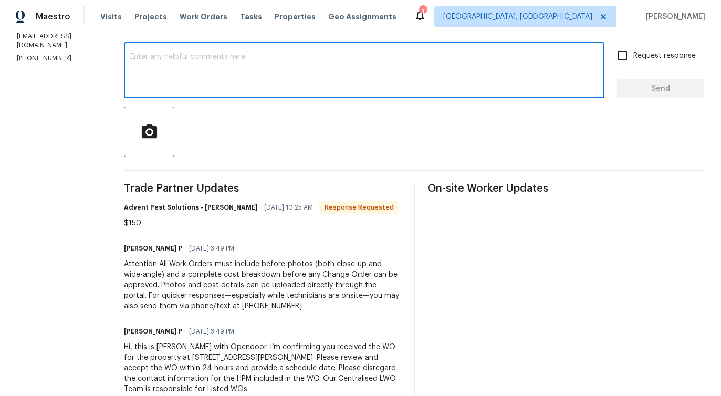
scroll to position [201, 0]
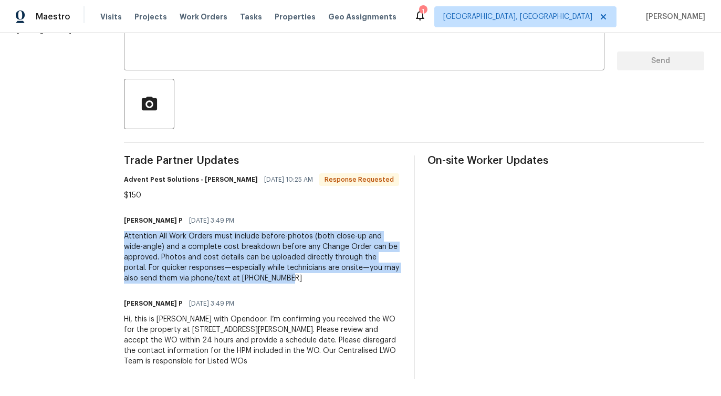
drag, startPoint x: 141, startPoint y: 236, endPoint x: 367, endPoint y: 276, distance: 228.7
click at [367, 276] on div "Attention All Work Orders must include before-photos (both close-up and wide-an…" at bounding box center [262, 257] width 277 height 53
copy div "Attention All Work Orders must include before-photos (both close-up and wide-an…"
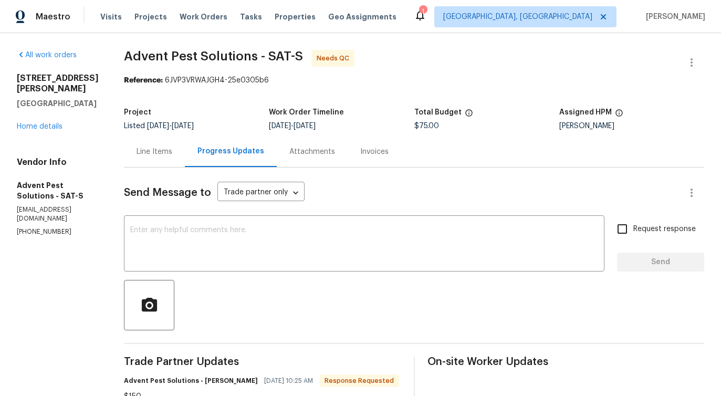
click at [172, 155] on div "Line Items" at bounding box center [155, 152] width 36 height 11
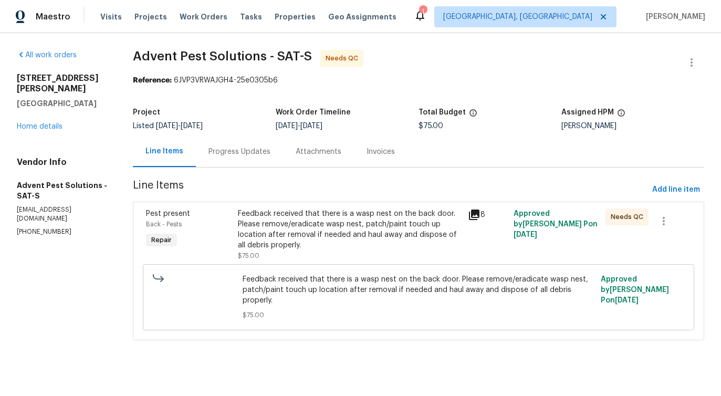
click at [374, 212] on div "Feedback received that there is a wasp nest on the back door. Please remove/era…" at bounding box center [349, 229] width 223 height 42
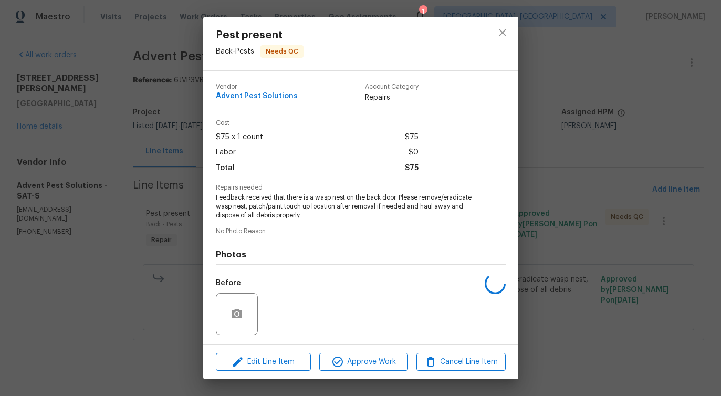
scroll to position [70, 0]
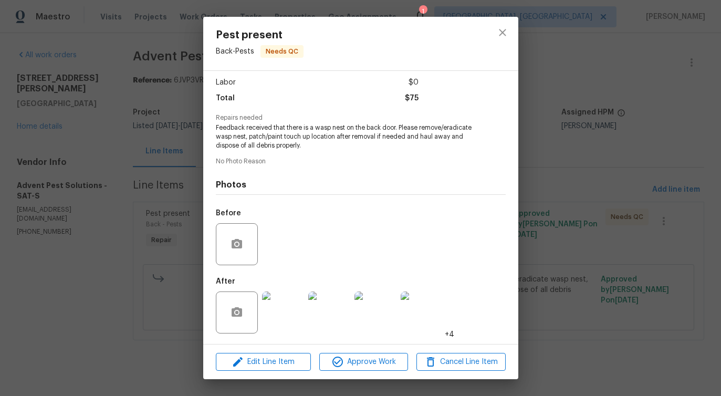
click at [286, 323] on img at bounding box center [283, 312] width 42 height 42
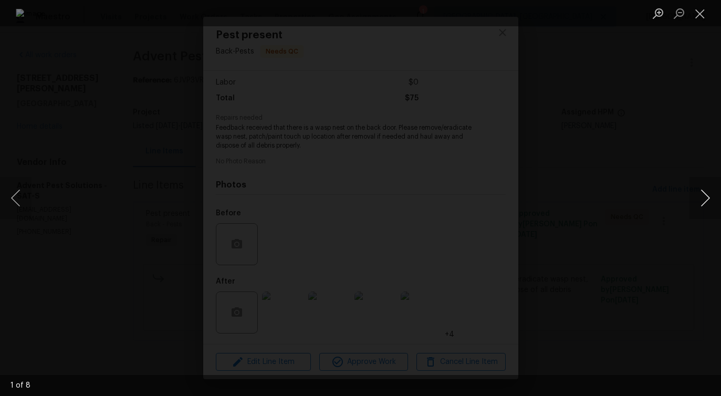
click at [704, 202] on button "Next image" at bounding box center [706, 198] width 32 height 42
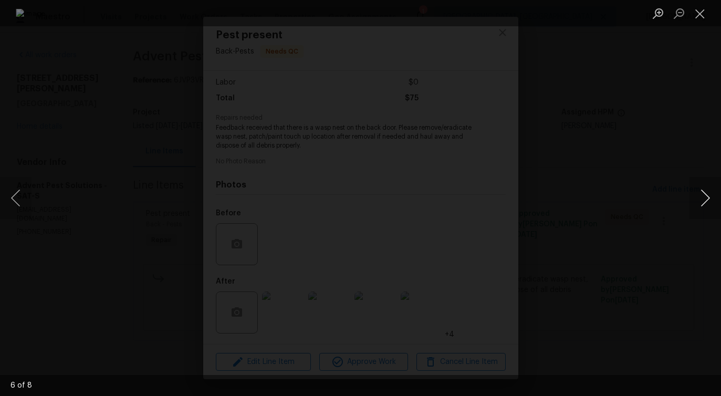
click at [704, 202] on button "Next image" at bounding box center [706, 198] width 32 height 42
click at [696, 15] on button "Close lightbox" at bounding box center [700, 13] width 21 height 18
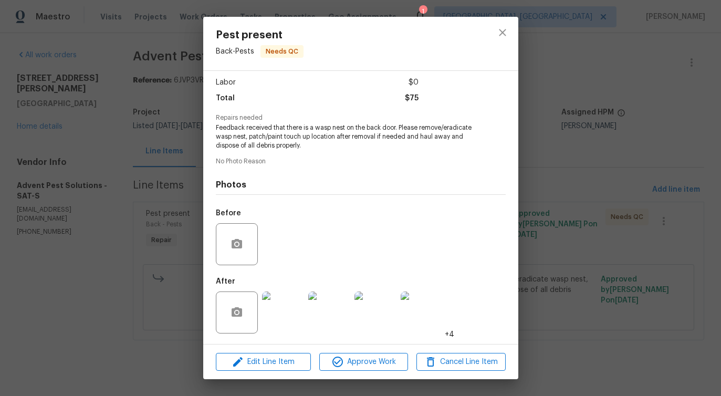
click at [277, 316] on img at bounding box center [283, 312] width 42 height 42
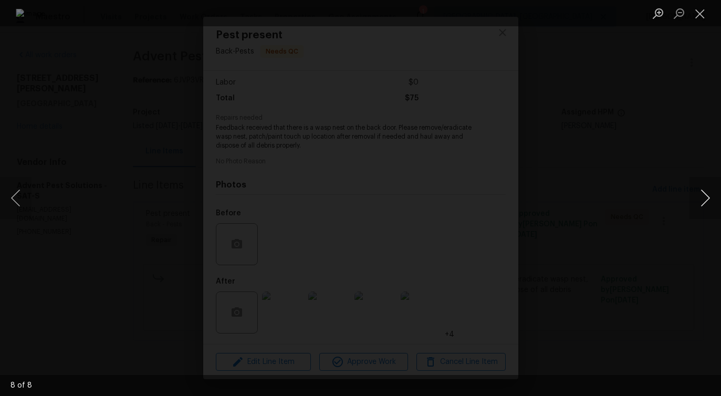
click at [701, 201] on button "Next image" at bounding box center [706, 198] width 32 height 42
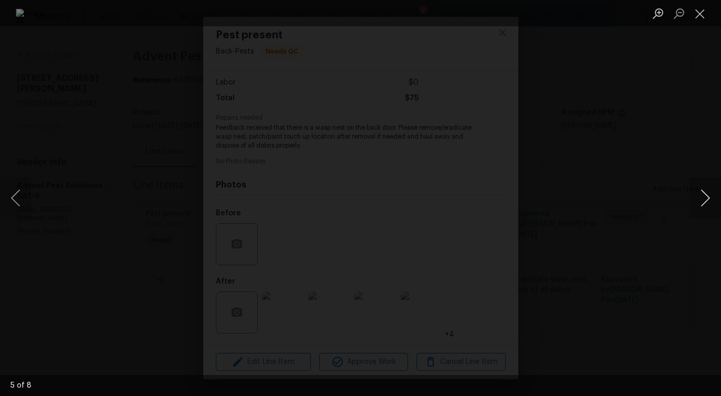
click at [701, 201] on button "Next image" at bounding box center [706, 198] width 32 height 42
click at [701, 16] on button "Close lightbox" at bounding box center [700, 13] width 21 height 18
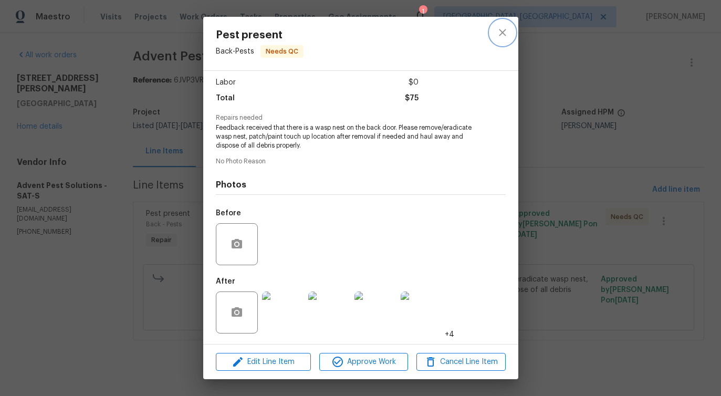
click at [508, 31] on icon "close" at bounding box center [502, 32] width 13 height 13
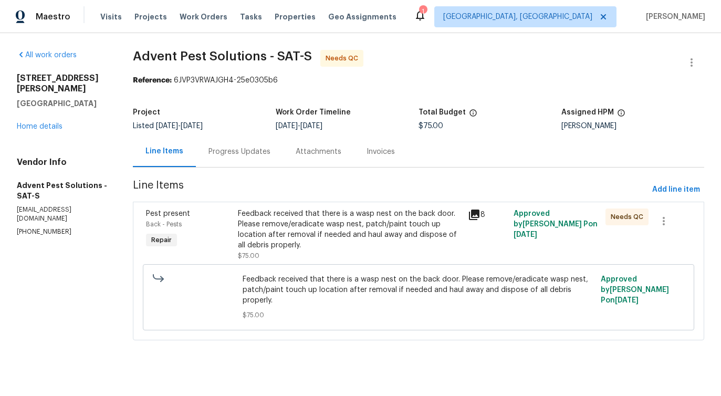
click at [241, 151] on div "Progress Updates" at bounding box center [239, 152] width 62 height 11
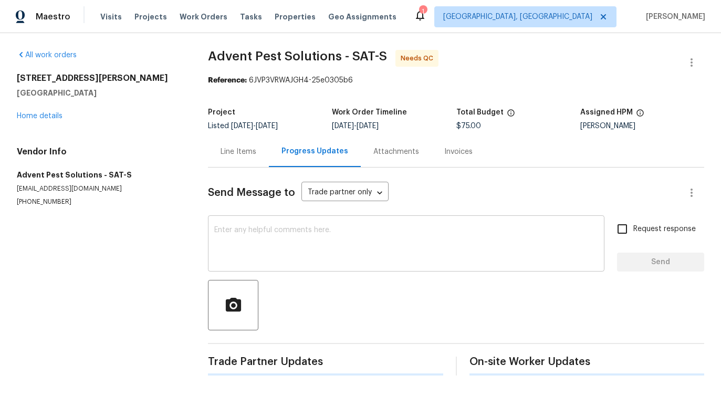
click at [257, 253] on textarea at bounding box center [406, 244] width 384 height 37
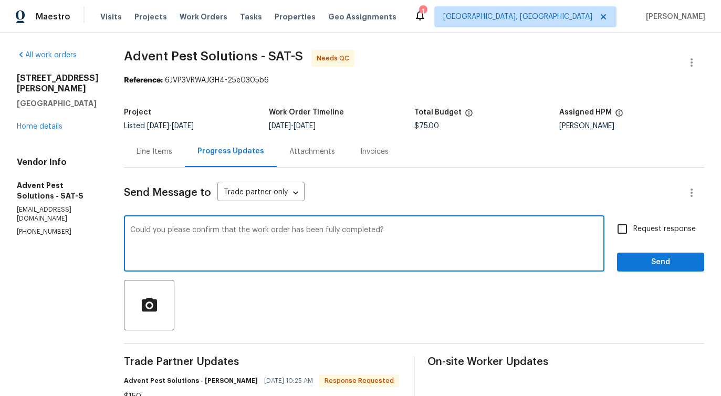
drag, startPoint x: 178, startPoint y: 239, endPoint x: 536, endPoint y: 239, distance: 357.6
click at [536, 239] on textarea "Could you please confirm that the work order has been fully completed?" at bounding box center [364, 244] width 468 height 37
type textarea "Could you please confirm that the work order has been fully completed?"
click at [629, 225] on input "Request response" at bounding box center [622, 229] width 22 height 22
checkbox input "true"
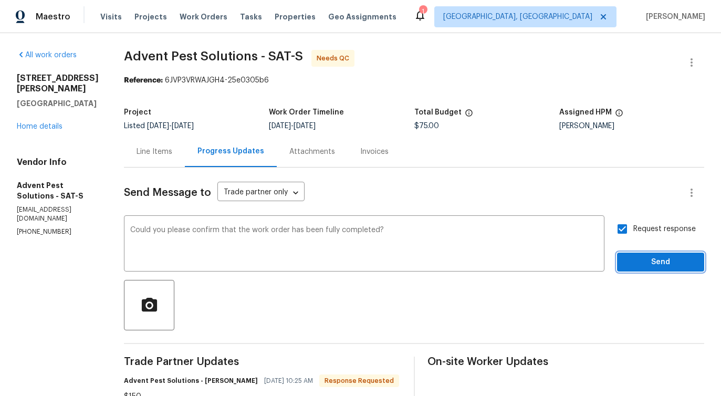
click at [644, 258] on span "Send" at bounding box center [660, 262] width 70 height 13
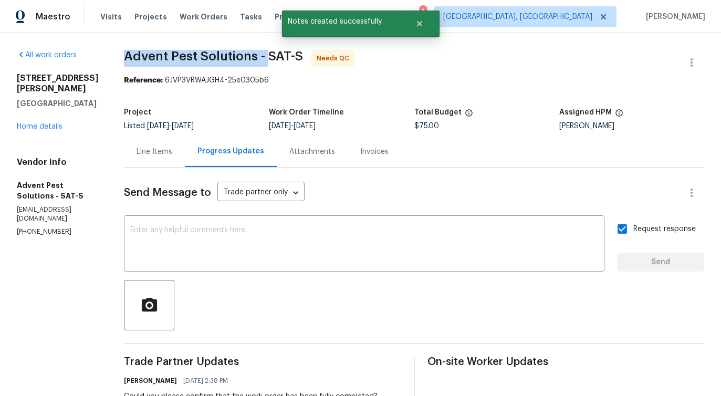
drag, startPoint x: 141, startPoint y: 59, endPoint x: 283, endPoint y: 59, distance: 141.8
click at [283, 59] on span "Advent Pest Solutions - SAT-S" at bounding box center [213, 56] width 179 height 13
copy span "Advent Pest Solutions -"
click at [170, 153] on div "Line Items" at bounding box center [155, 152] width 36 height 11
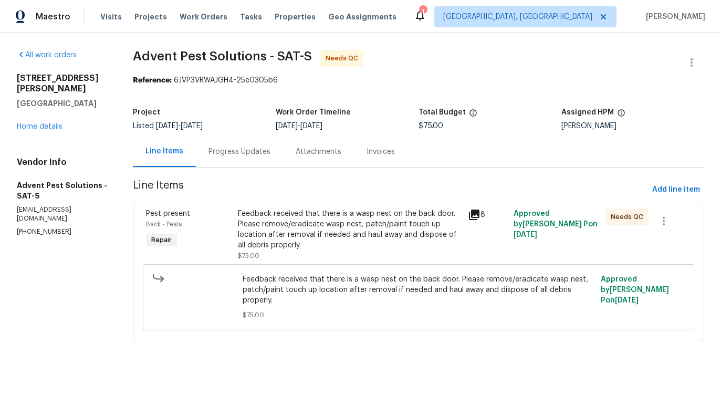
click at [346, 243] on div "Feedback received that there is a wasp nest on the back door. Please remove/era…" at bounding box center [349, 229] width 223 height 42
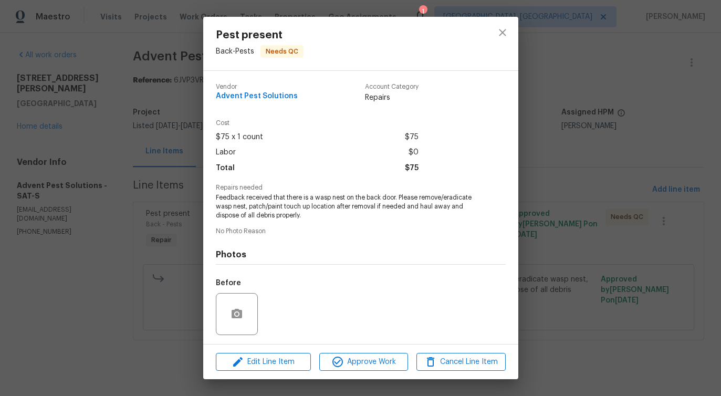
scroll to position [70, 0]
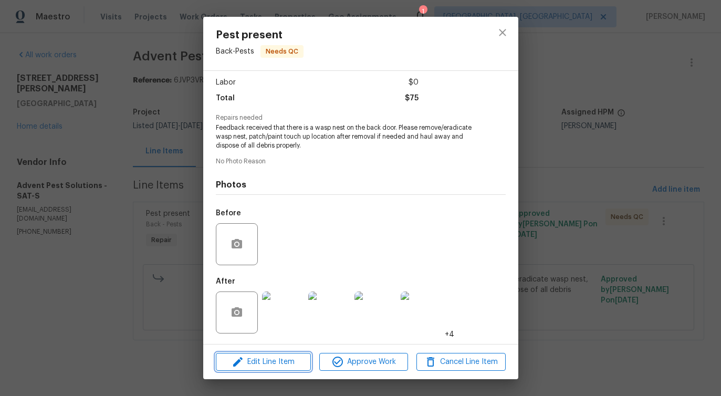
click at [267, 356] on span "Edit Line Item" at bounding box center [263, 362] width 89 height 13
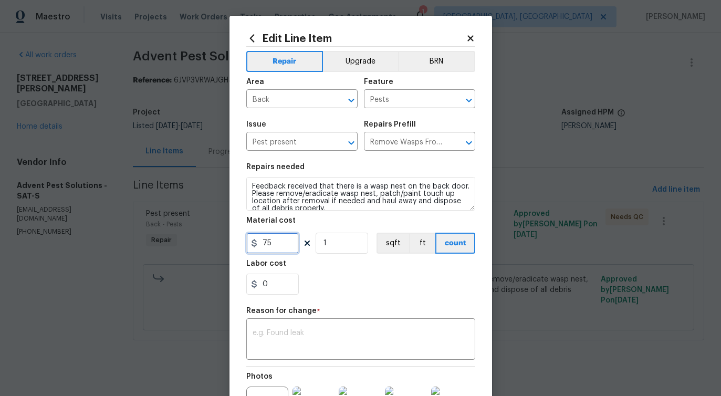
click at [279, 245] on input "75" at bounding box center [272, 243] width 53 height 21
type input "150"
click at [318, 329] on div "x ​" at bounding box center [360, 340] width 229 height 39
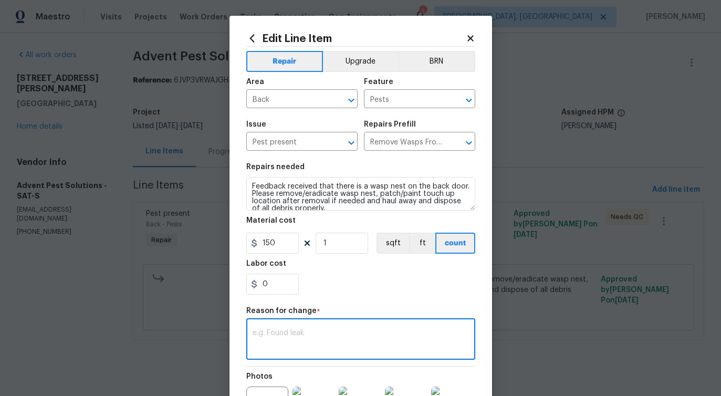
paste textarea "(PS) Updated per vendor's final cost."
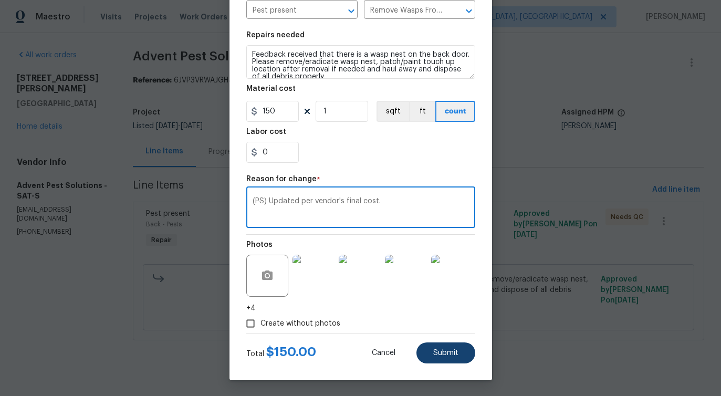
type textarea "(PS) Updated per vendor's final cost."
click at [452, 346] on button "Submit" at bounding box center [445, 352] width 59 height 21
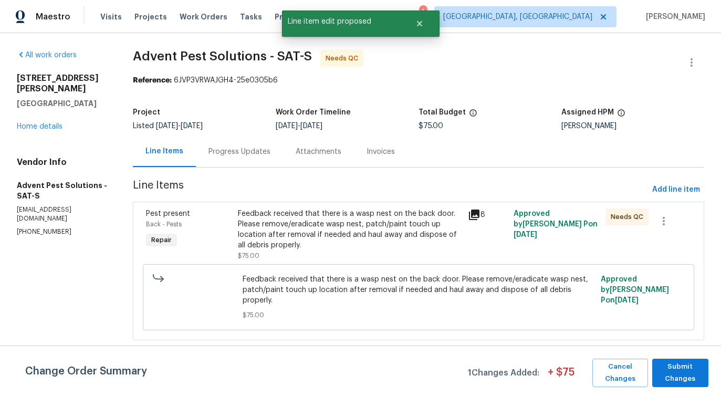
scroll to position [0, 0]
click at [691, 380] on span "Submit Changes" at bounding box center [680, 373] width 46 height 24
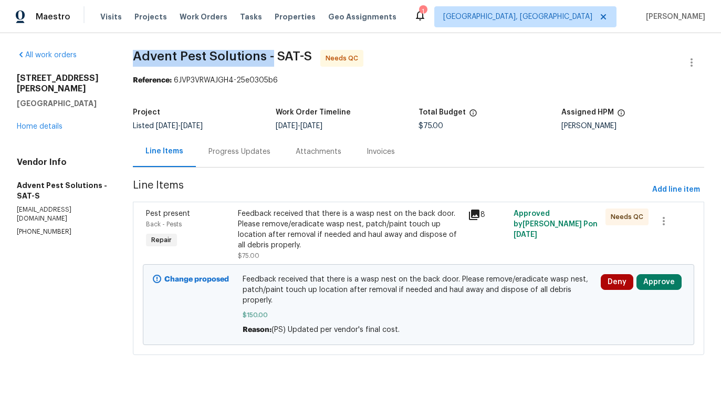
drag, startPoint x: 142, startPoint y: 53, endPoint x: 279, endPoint y: 56, distance: 137.6
click at [279, 56] on span "Advent Pest Solutions - SAT-S" at bounding box center [222, 56] width 179 height 13
copy span "Advent Pest Solutions -"
click at [253, 159] on div "Progress Updates" at bounding box center [239, 151] width 87 height 31
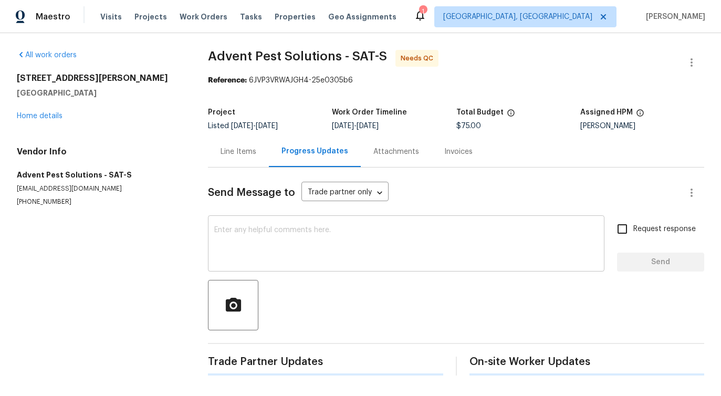
click at [265, 245] on textarea at bounding box center [406, 244] width 384 height 37
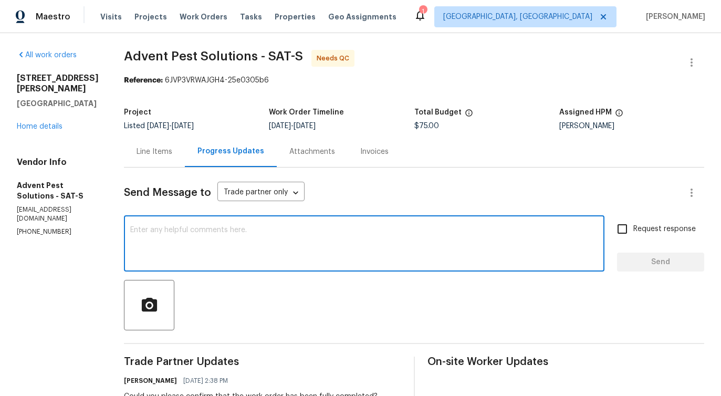
scroll to position [186, 0]
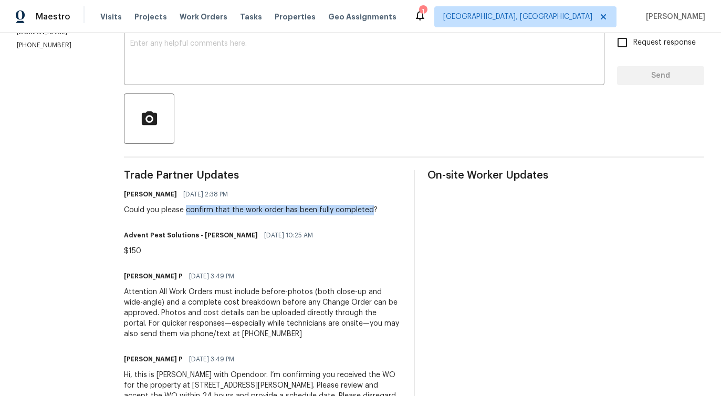
drag, startPoint x: 204, startPoint y: 210, endPoint x: 384, endPoint y: 210, distance: 180.7
click at [378, 210] on div "Could you please confirm that the work order has been fully completed?" at bounding box center [251, 210] width 254 height 11
copy div "confirm that the work order has been fully completed"
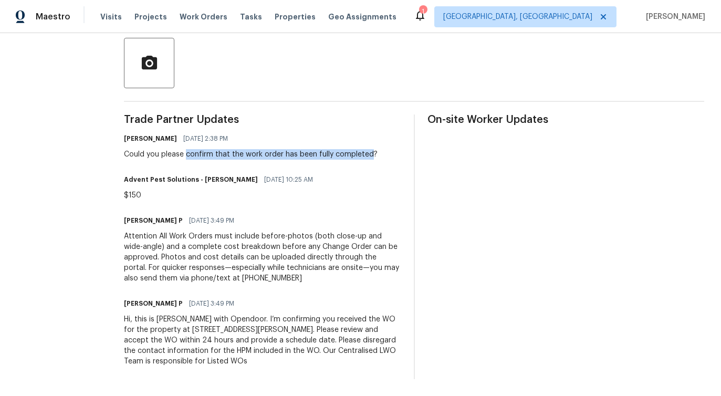
scroll to position [0, 0]
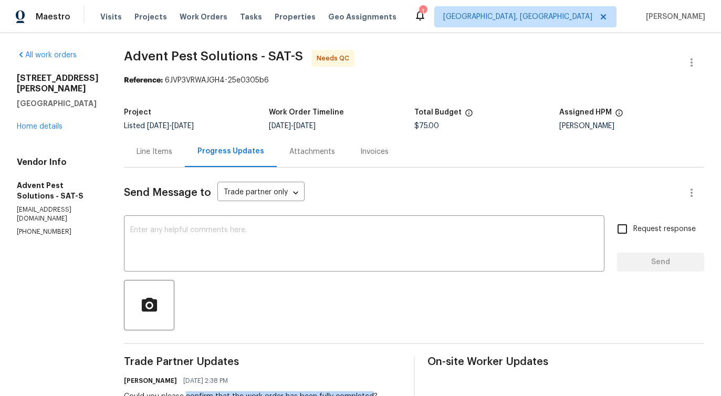
click at [180, 160] on div "Line Items" at bounding box center [154, 151] width 61 height 31
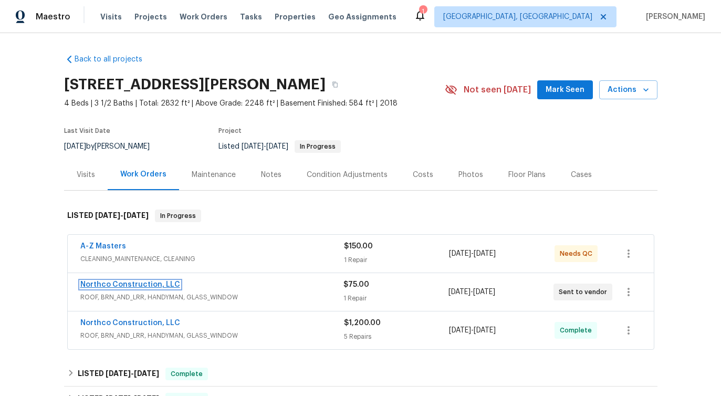
click at [130, 283] on link "Northco Construction, LLC" at bounding box center [130, 284] width 100 height 7
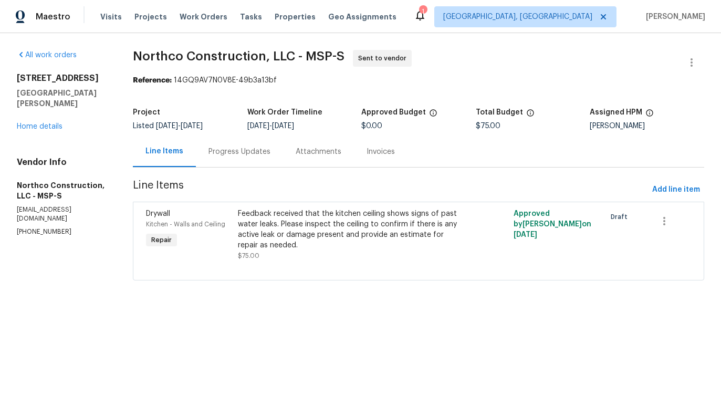
click at [237, 159] on div "Progress Updates" at bounding box center [239, 151] width 87 height 31
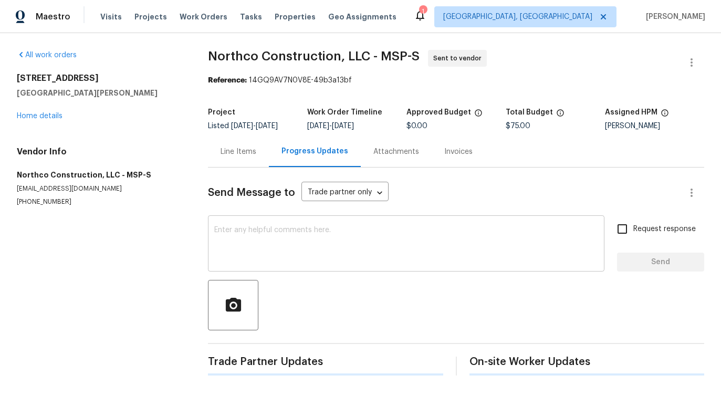
click at [248, 256] on textarea at bounding box center [406, 244] width 384 height 37
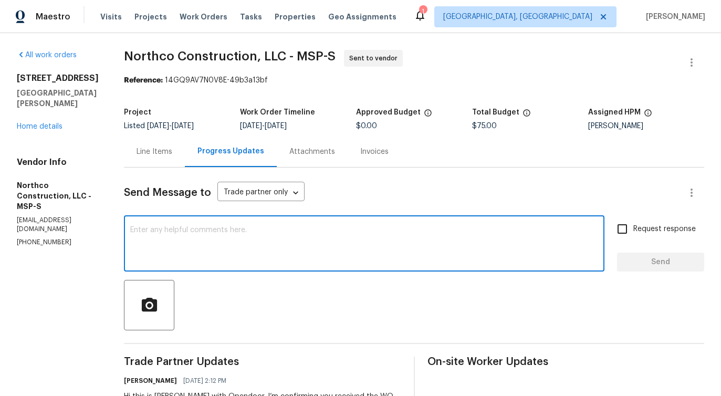
paste textarea "[STREET_ADDRESS][PERSON_NAME]"
click at [191, 236] on textarea "[STREET_ADDRESS][PERSON_NAME]" at bounding box center [364, 244] width 468 height 37
paste textarea "Attention All Work Orders must include before-photos (both close-up and wide-an…"
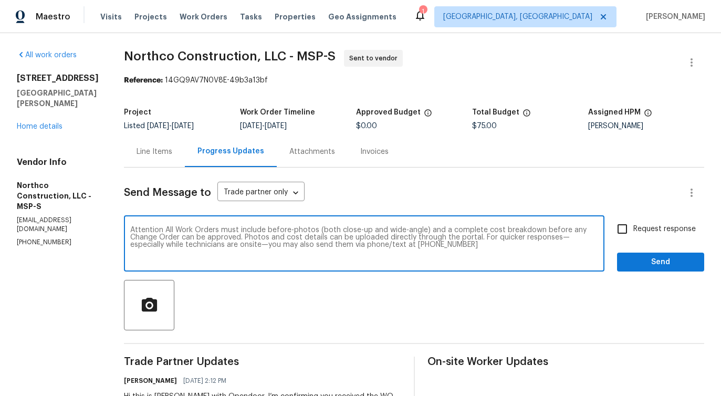
type textarea "Attention All Work Orders must include before-photos (both close-up and wide-an…"
click at [636, 225] on span "Request response" at bounding box center [664, 229] width 62 height 11
click at [633, 225] on input "Request response" at bounding box center [622, 229] width 22 height 22
checkbox input "true"
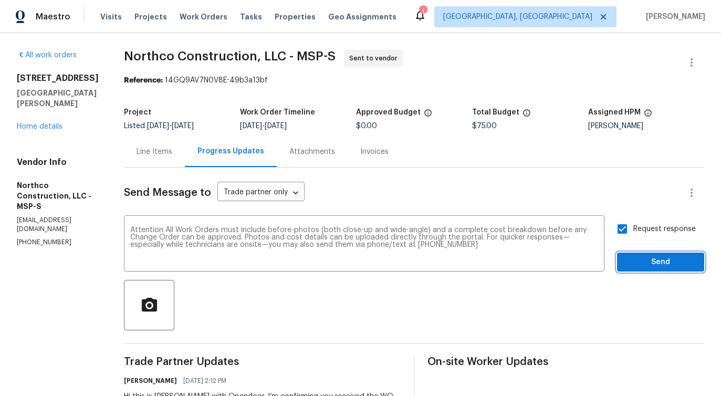
click at [650, 258] on span "Send" at bounding box center [660, 262] width 70 height 13
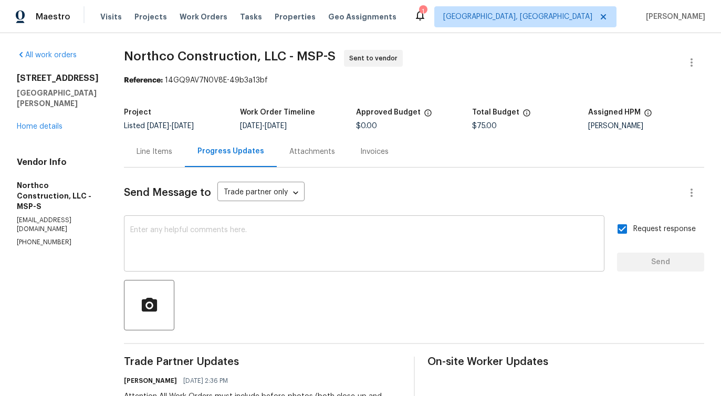
click at [306, 224] on div "x ​" at bounding box center [364, 245] width 481 height 54
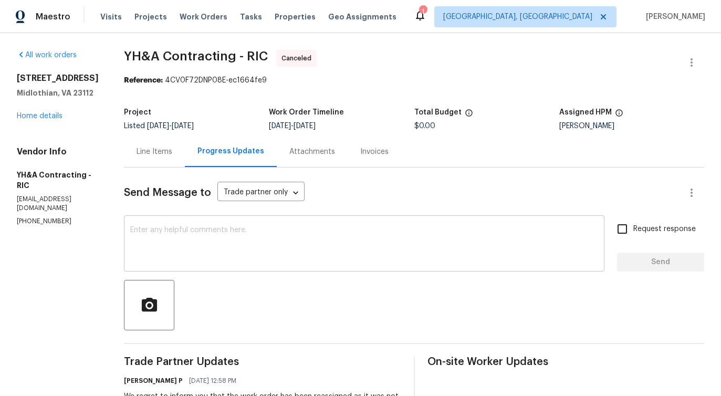
click at [203, 238] on textarea at bounding box center [364, 244] width 468 height 37
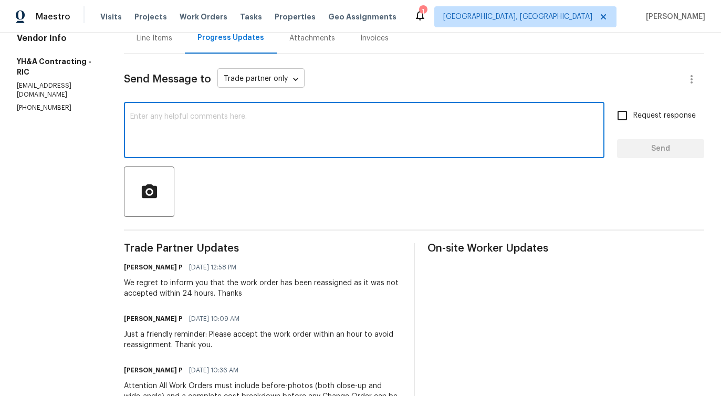
scroll to position [115, 0]
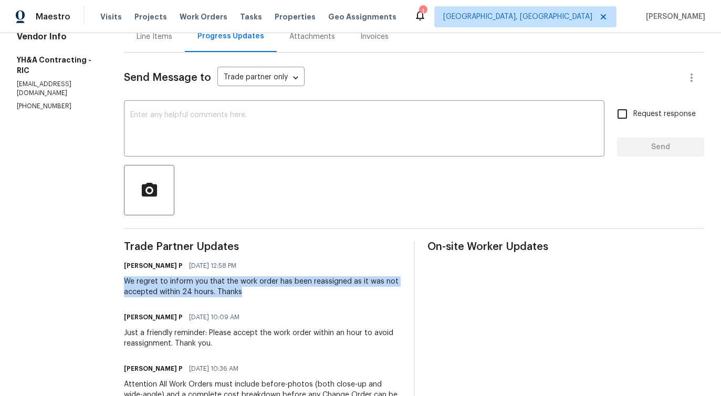
drag, startPoint x: 113, startPoint y: 279, endPoint x: 236, endPoint y: 294, distance: 123.8
click at [236, 294] on div "All work orders [STREET_ADDRESS] Home details Vendor Info YH&A Contracting - RI…" at bounding box center [360, 231] width 721 height 626
copy div "We regret to inform you that the work order has been reassigned as it was not a…"
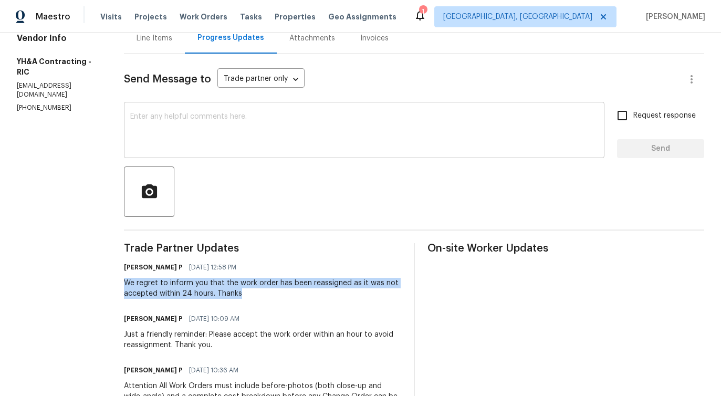
scroll to position [0, 0]
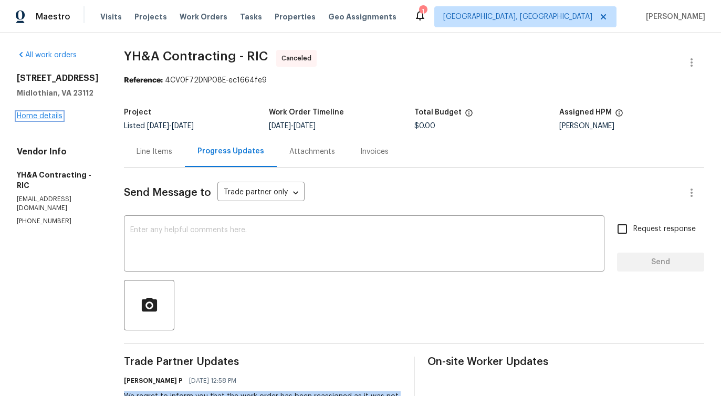
click at [51, 120] on link "Home details" at bounding box center [40, 115] width 46 height 7
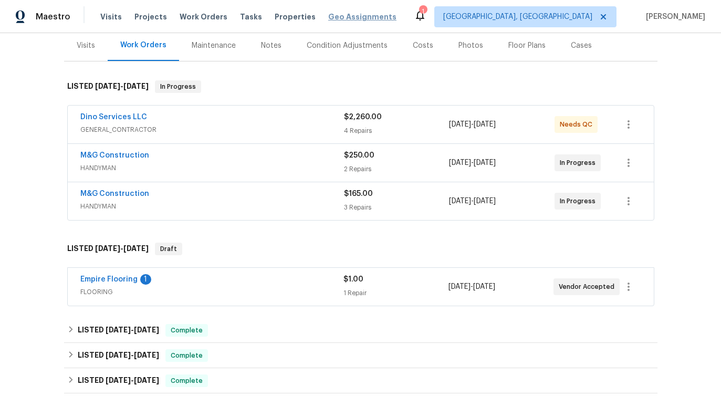
scroll to position [132, 0]
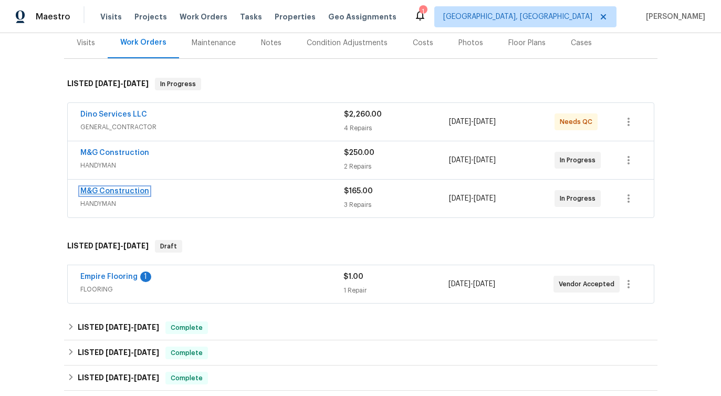
click at [133, 189] on link "M&G Construction" at bounding box center [114, 190] width 69 height 7
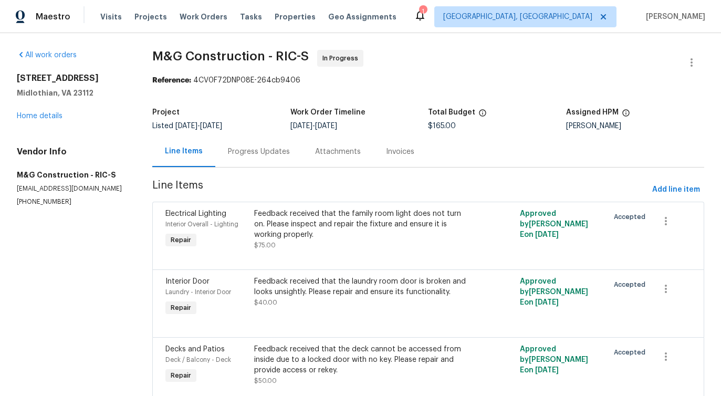
click at [260, 160] on div "Progress Updates" at bounding box center [258, 151] width 87 height 31
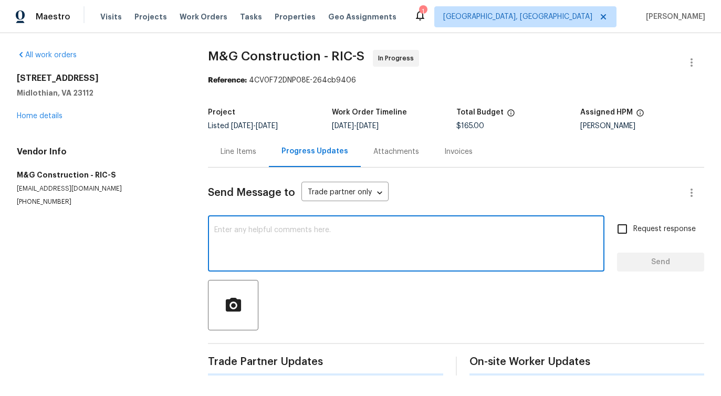
click at [271, 247] on textarea at bounding box center [406, 244] width 384 height 37
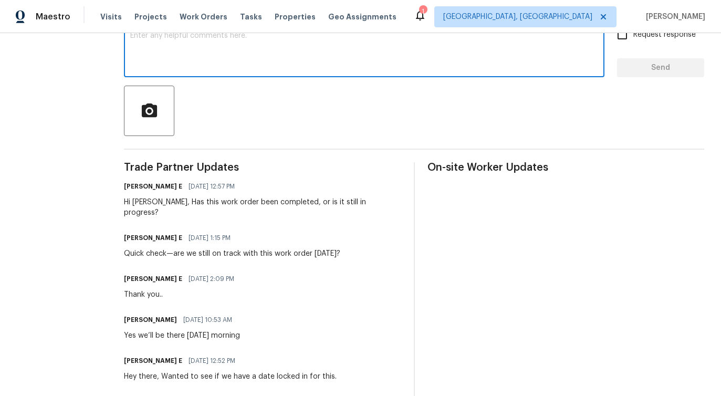
scroll to position [187, 0]
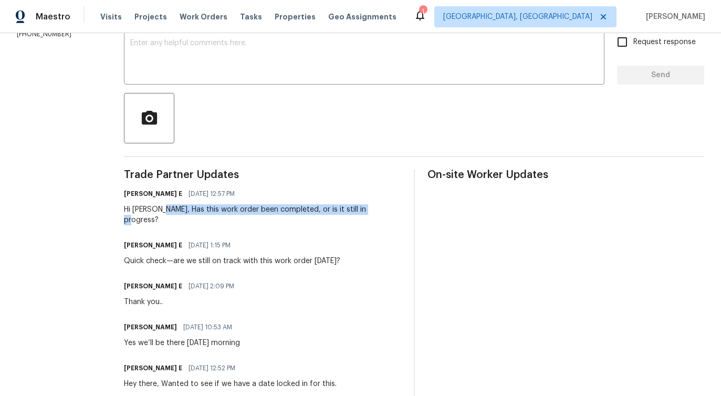
drag, startPoint x: 160, startPoint y: 210, endPoint x: 368, endPoint y: 212, distance: 208.5
click at [368, 212] on div "Keerthana E 09/18/2025 12:57 PM Hi Cheila, Has this work order been completed, …" at bounding box center [262, 205] width 277 height 39
copy div "Has this work order been completed, or is it still in progress?"
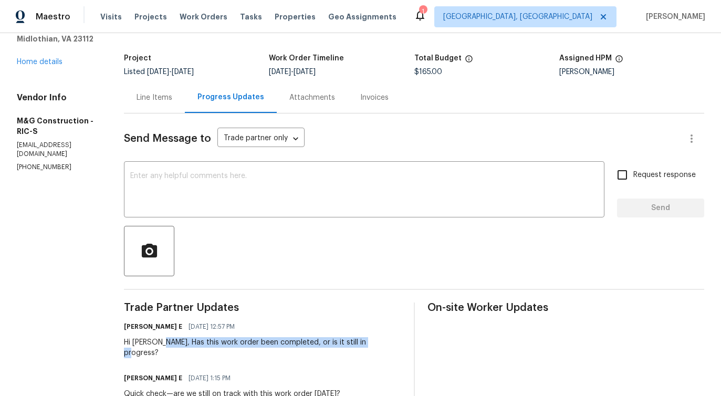
scroll to position [0, 0]
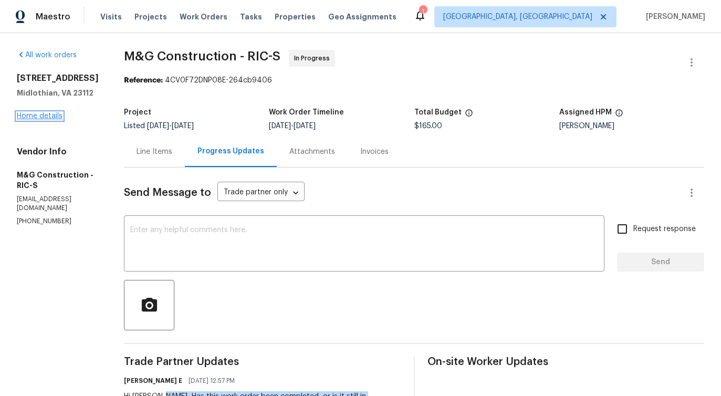
click at [45, 118] on link "Home details" at bounding box center [40, 115] width 46 height 7
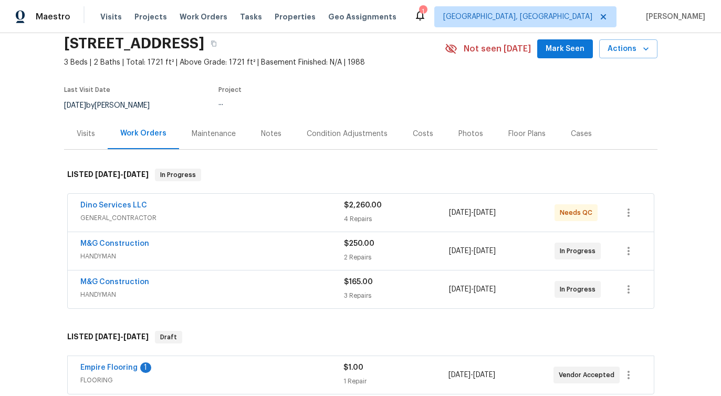
scroll to position [59, 0]
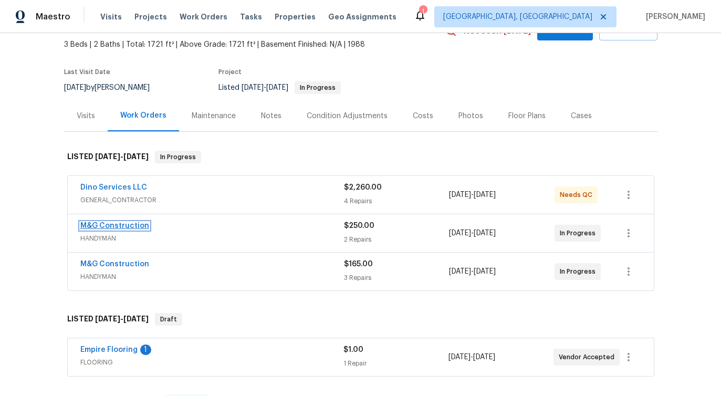
click at [124, 226] on link "M&G Construction" at bounding box center [114, 225] width 69 height 7
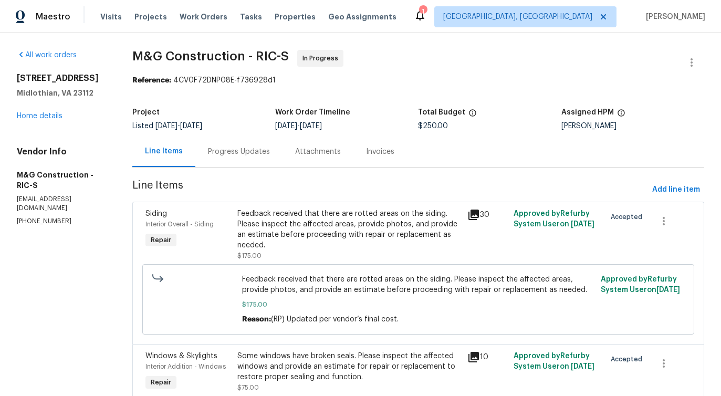
click at [239, 150] on div "Progress Updates" at bounding box center [239, 152] width 62 height 11
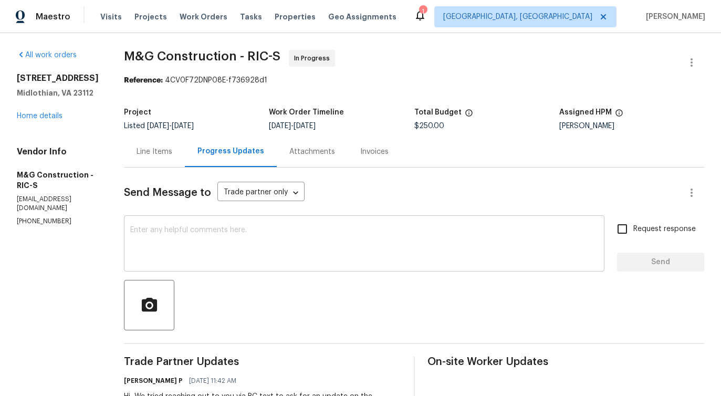
click at [242, 227] on textarea at bounding box center [364, 244] width 468 height 37
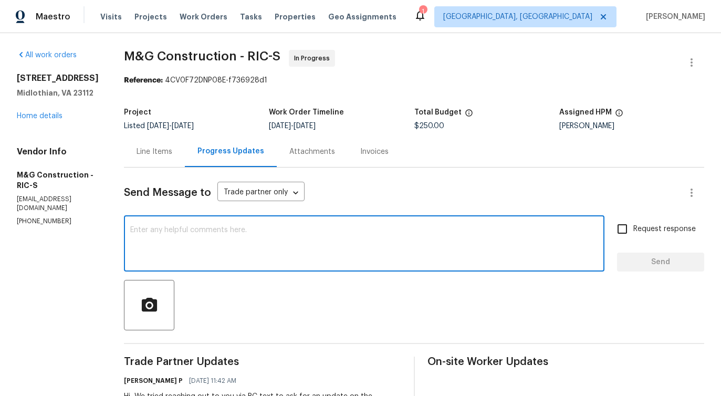
click at [283, 241] on textarea at bounding box center [364, 244] width 468 height 37
paste textarea "Would you kindly provide us with an update regarding the progress of the work o…"
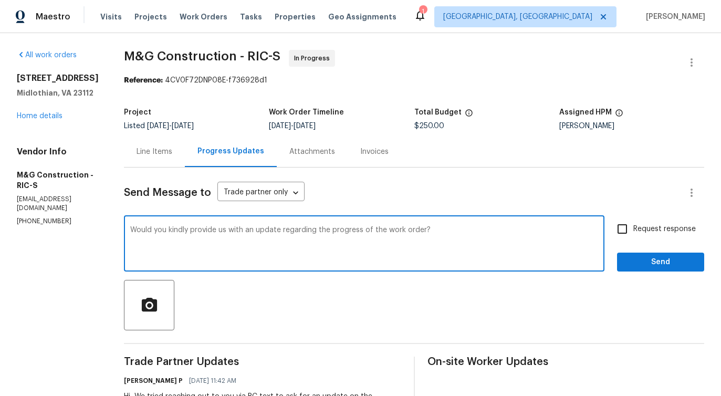
type textarea "Would you kindly provide us with an update regarding the progress of the work o…"
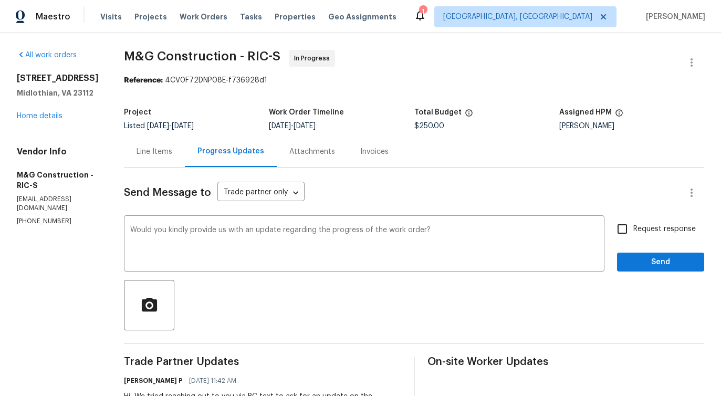
click at [636, 229] on span "Request response" at bounding box center [664, 229] width 62 height 11
click at [633, 229] on input "Request response" at bounding box center [622, 229] width 22 height 22
checkbox input "true"
click at [643, 252] on div "Request response Send" at bounding box center [660, 245] width 87 height 54
click at [644, 264] on span "Send" at bounding box center [660, 262] width 70 height 13
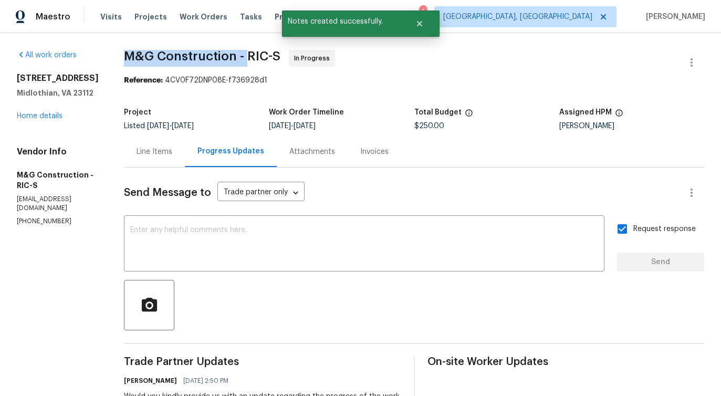
drag, startPoint x: 127, startPoint y: 56, endPoint x: 250, endPoint y: 56, distance: 123.4
click at [250, 56] on span "M&G Construction - RIC-S" at bounding box center [202, 56] width 156 height 13
copy span "M&G Construction - R"
click at [183, 53] on span "M&G Construction - RIC-S" at bounding box center [202, 56] width 156 height 13
drag, startPoint x: 122, startPoint y: 56, endPoint x: 243, endPoint y: 56, distance: 120.3
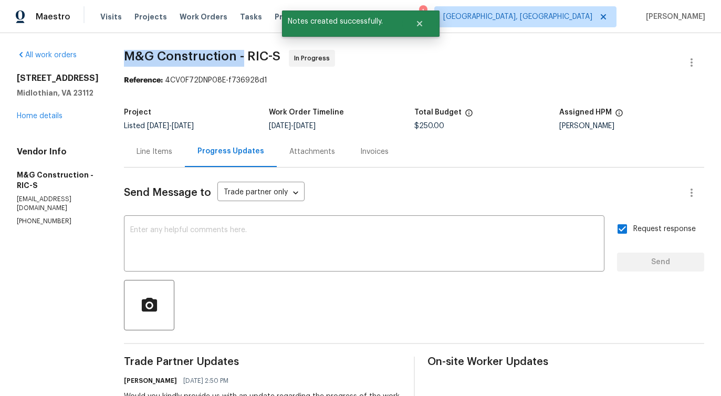
copy span "M&G Construction -"
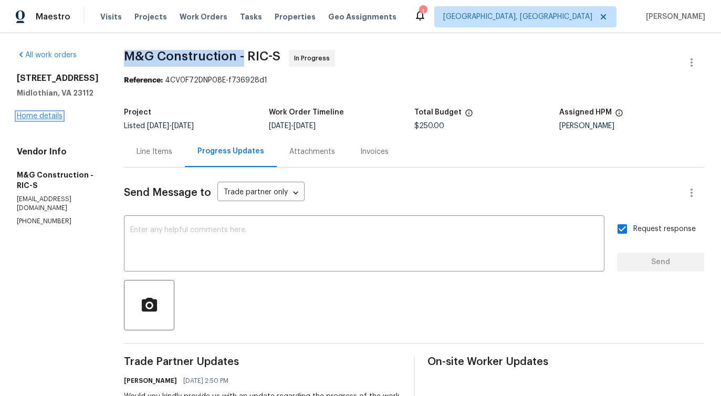
click at [47, 117] on link "Home details" at bounding box center [40, 115] width 46 height 7
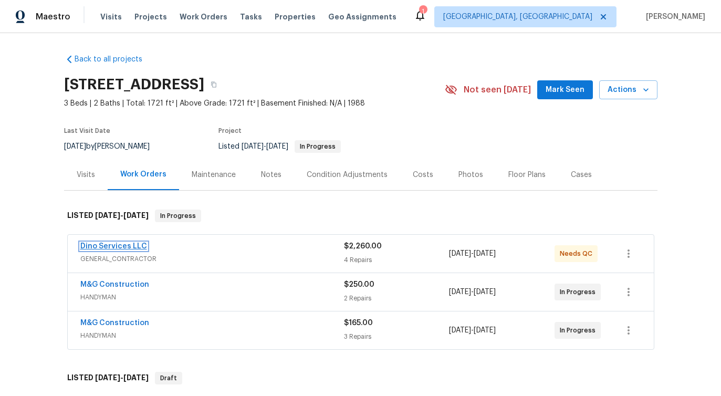
click at [121, 243] on link "Dino Services LLC" at bounding box center [113, 246] width 67 height 7
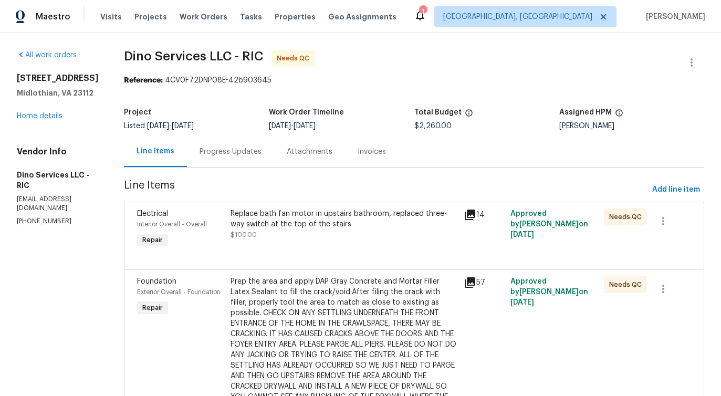
click at [236, 157] on div "Progress Updates" at bounding box center [230, 151] width 87 height 31
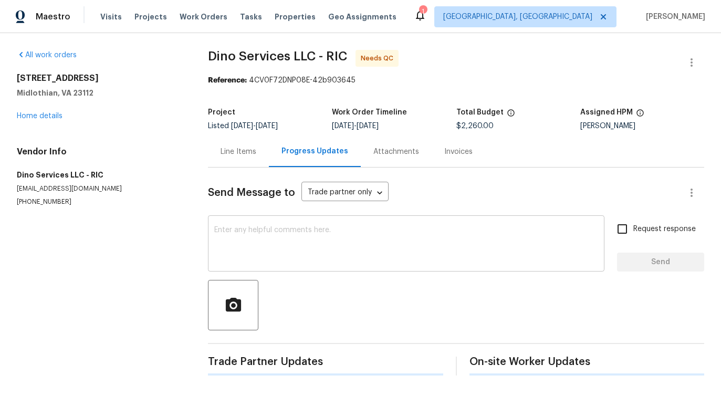
click at [268, 237] on textarea at bounding box center [406, 244] width 384 height 37
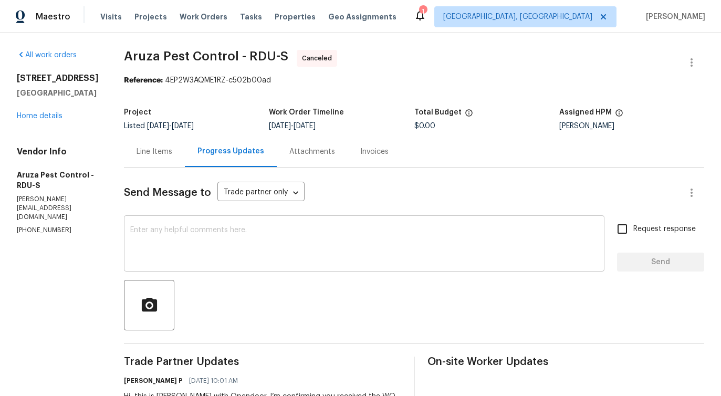
click at [234, 248] on textarea at bounding box center [364, 244] width 468 height 37
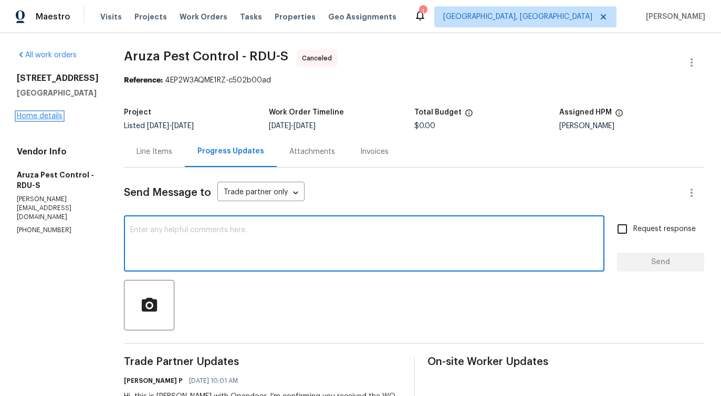
click at [45, 113] on link "Home details" at bounding box center [40, 115] width 46 height 7
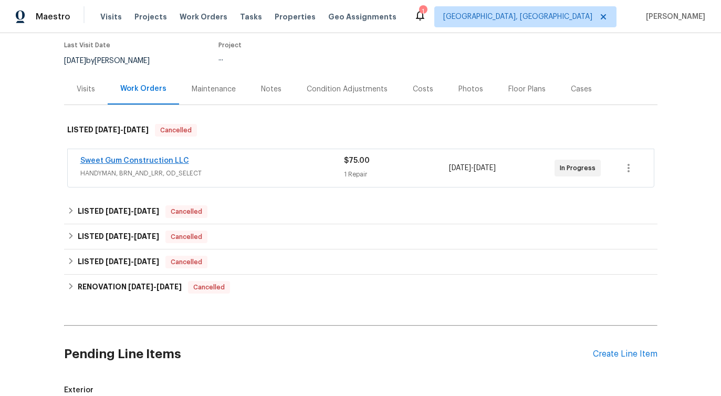
scroll to position [96, 0]
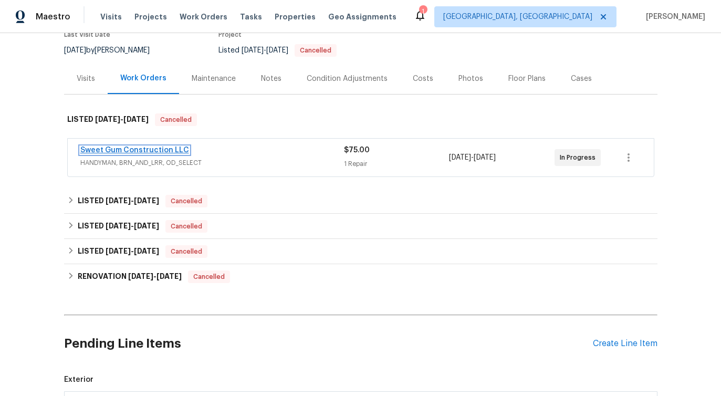
click at [160, 149] on link "Sweet Gum Construction LLC" at bounding box center [134, 150] width 109 height 7
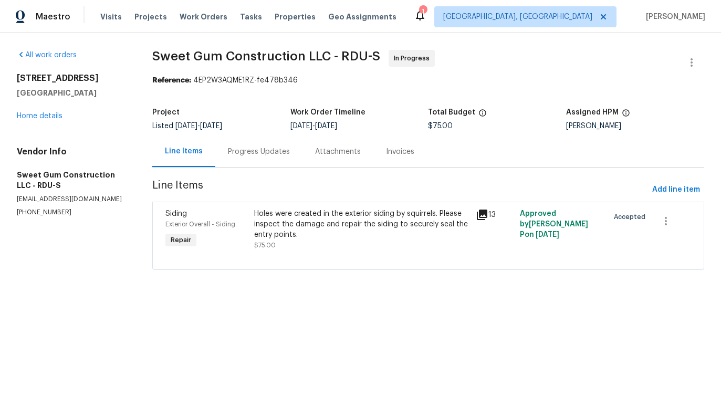
click at [241, 160] on div "Progress Updates" at bounding box center [258, 151] width 87 height 31
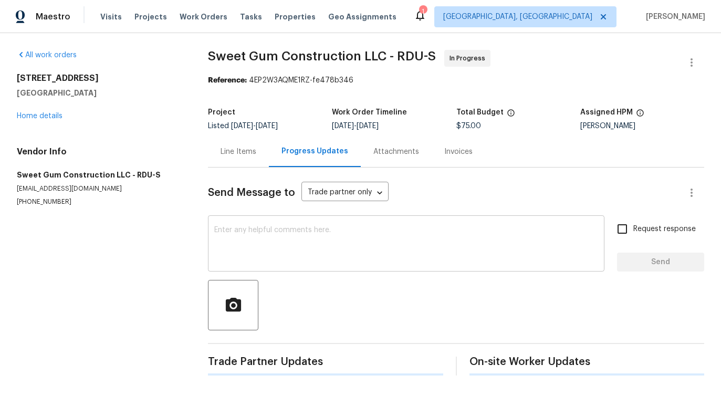
click at [262, 246] on textarea at bounding box center [406, 244] width 384 height 37
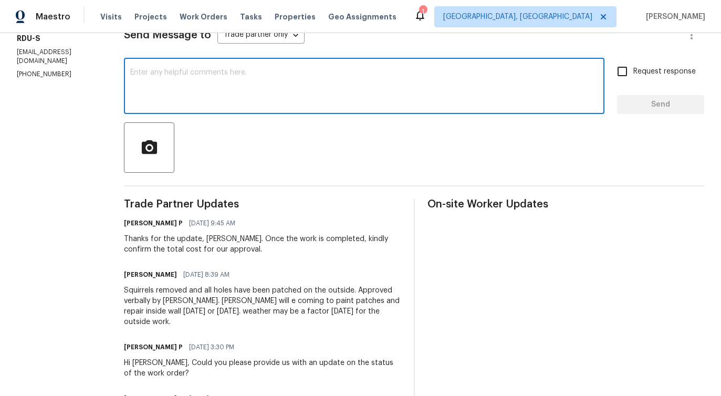
scroll to position [166, 0]
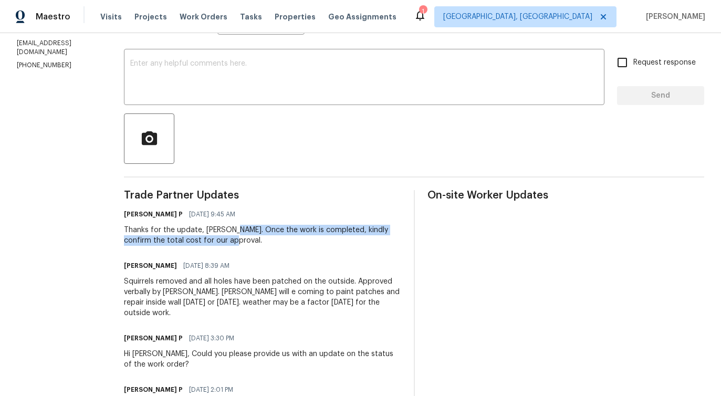
drag, startPoint x: 253, startPoint y: 230, endPoint x: 279, endPoint y: 246, distance: 30.6
click at [279, 246] on div "Thanks for the update, [PERSON_NAME]. Once the work is completed, kindly confir…" at bounding box center [262, 235] width 277 height 21
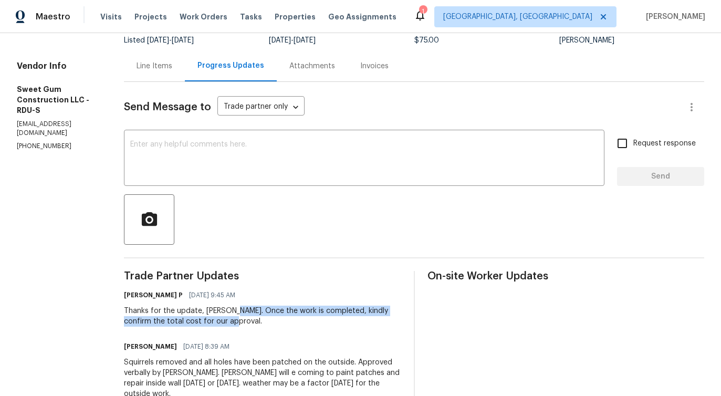
scroll to position [0, 0]
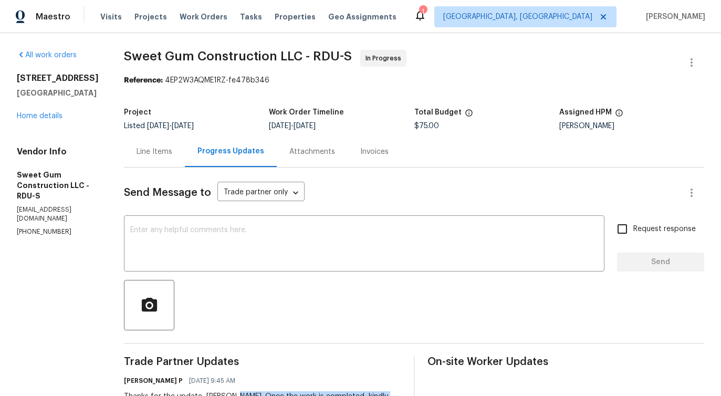
click at [176, 157] on div "Line Items" at bounding box center [154, 151] width 61 height 31
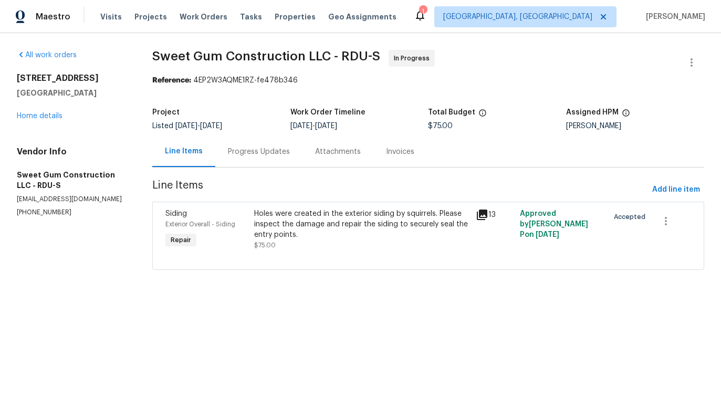
click at [268, 165] on div "Progress Updates" at bounding box center [258, 151] width 87 height 31
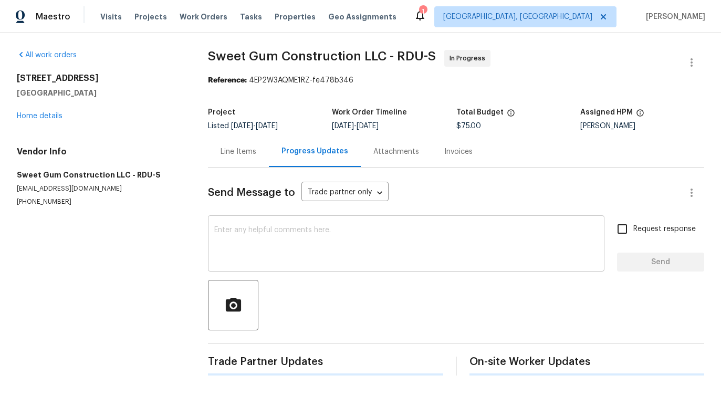
click at [273, 258] on textarea at bounding box center [406, 244] width 384 height 37
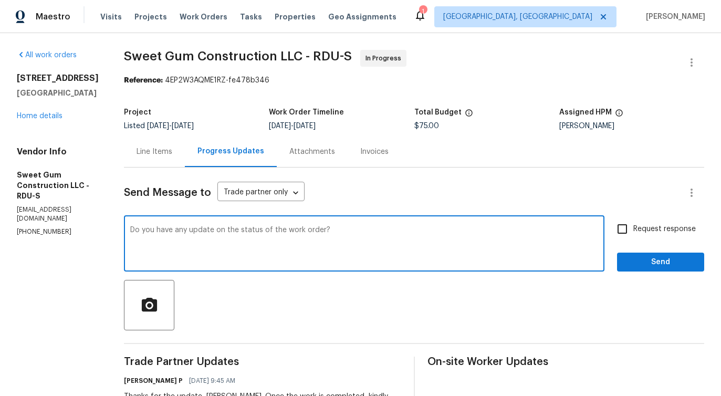
drag, startPoint x: 165, startPoint y: 232, endPoint x: 483, endPoint y: 223, distance: 318.4
click at [483, 223] on div "Do you have any update on the status of the work order? x ​" at bounding box center [364, 245] width 481 height 54
click at [308, 243] on textarea "Do you have any update on the status of the work order?" at bounding box center [364, 244] width 468 height 37
click at [261, 231] on textarea "Do you have any update on the status of the work order?" at bounding box center [364, 244] width 468 height 37
type textarea "Do you have any update on the completion status of the work order?"
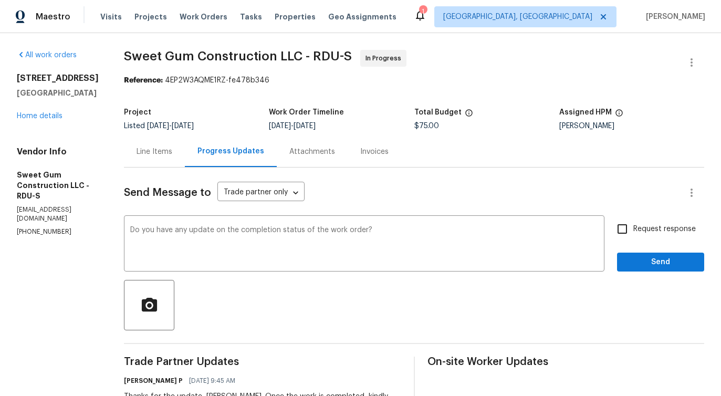
click at [648, 228] on span "Request response" at bounding box center [664, 229] width 62 height 11
click at [633, 228] on input "Request response" at bounding box center [622, 229] width 22 height 22
checkbox input "true"
click at [648, 258] on span "Send" at bounding box center [660, 262] width 70 height 13
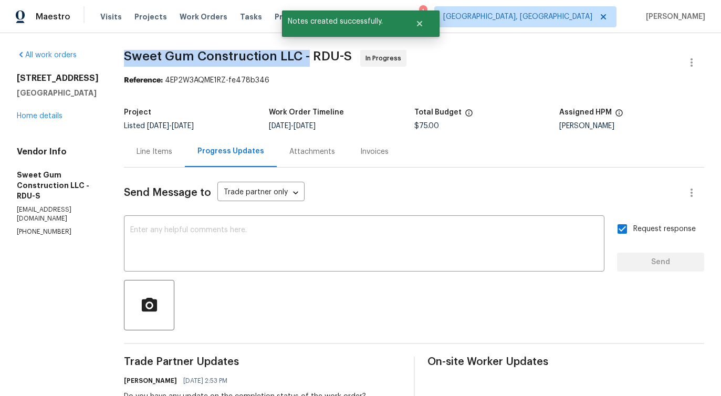
drag, startPoint x: 146, startPoint y: 51, endPoint x: 332, endPoint y: 57, distance: 186.0
copy span "Sweet Gum Construction LLC -"
